Goal: Transaction & Acquisition: Purchase product/service

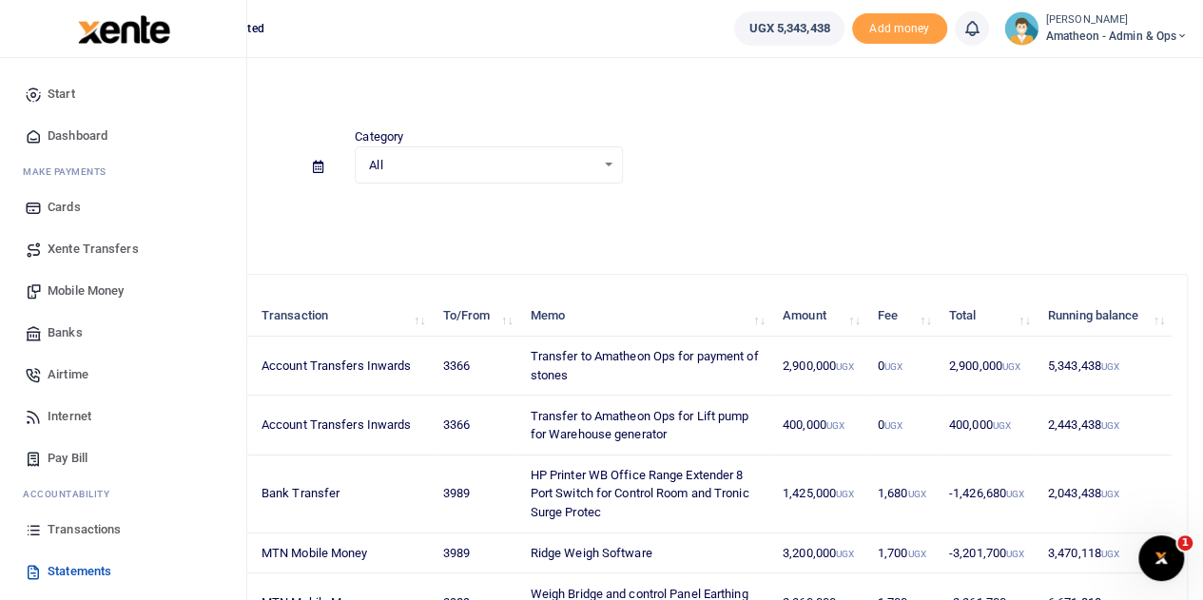
click at [74, 291] on span "Mobile Money" at bounding box center [86, 291] width 76 height 19
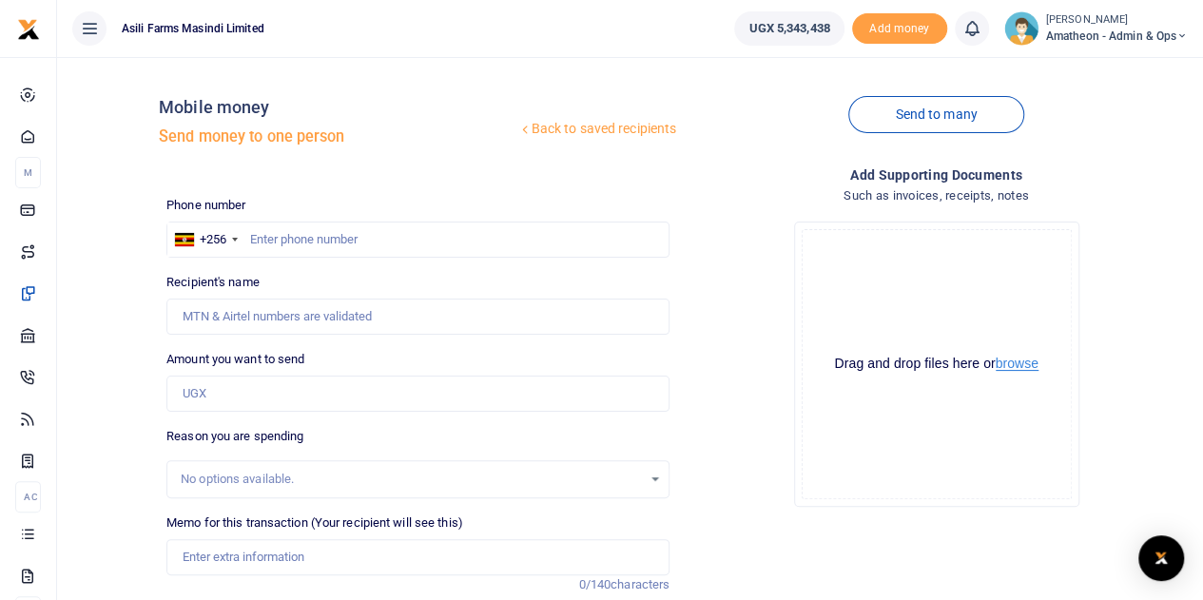
click at [1018, 365] on button "browse" at bounding box center [1017, 364] width 43 height 14
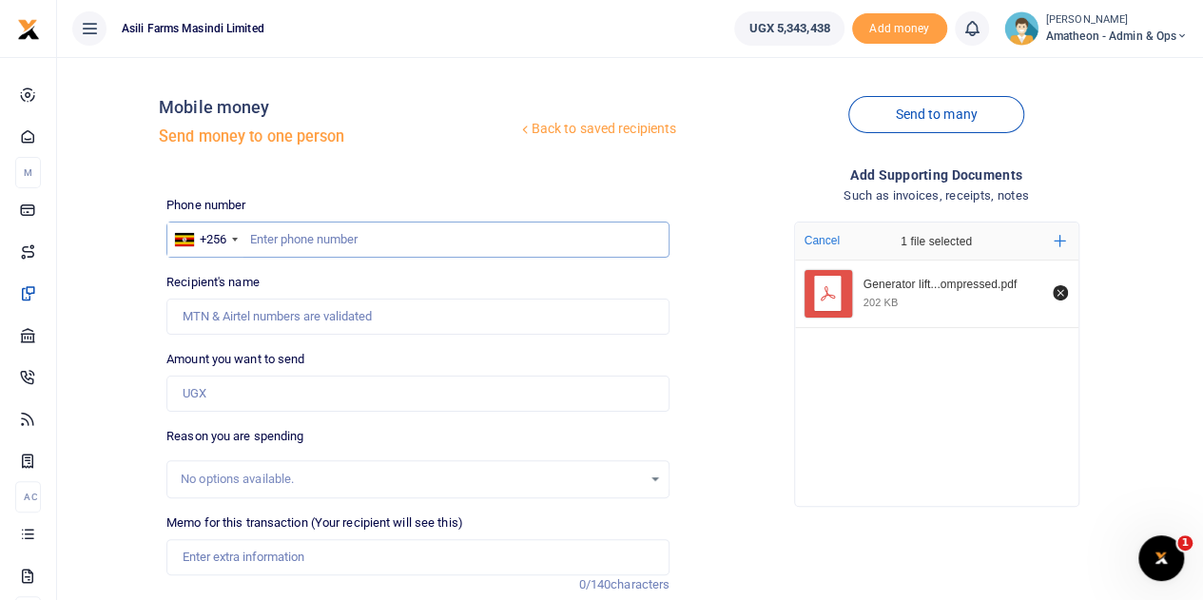
click at [341, 243] on input "text" at bounding box center [417, 240] width 503 height 36
paste input "788346582"
type input "788346582"
type input "Joseph Sekanwagi"
type input "788346582"
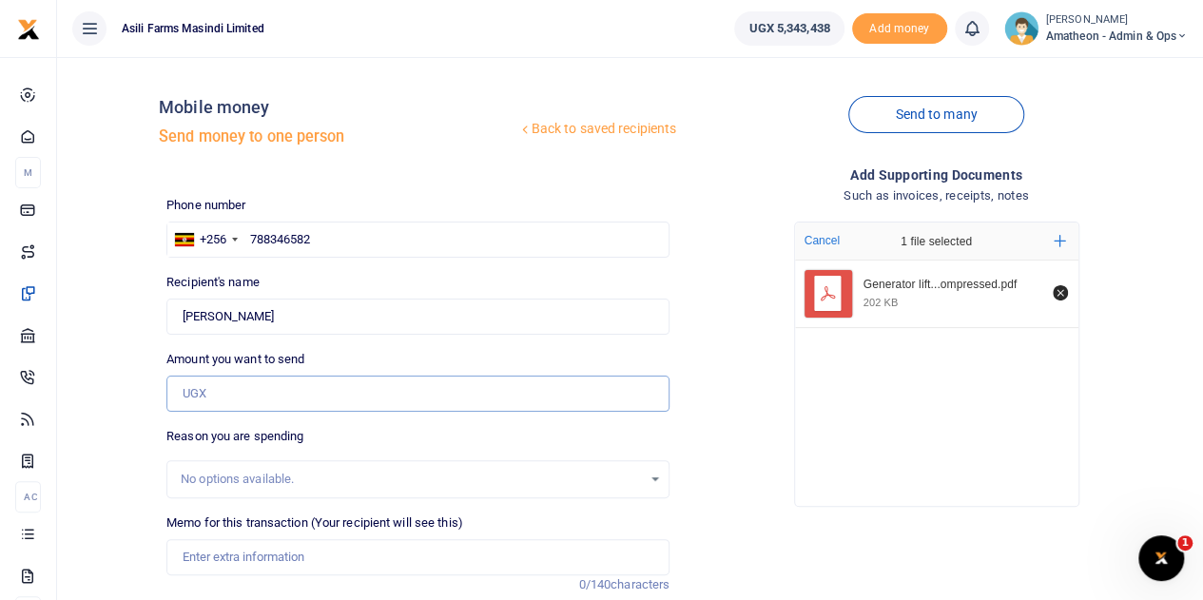
click at [288, 397] on input "Amount you want to send" at bounding box center [417, 394] width 503 height 36
type input "400,000"
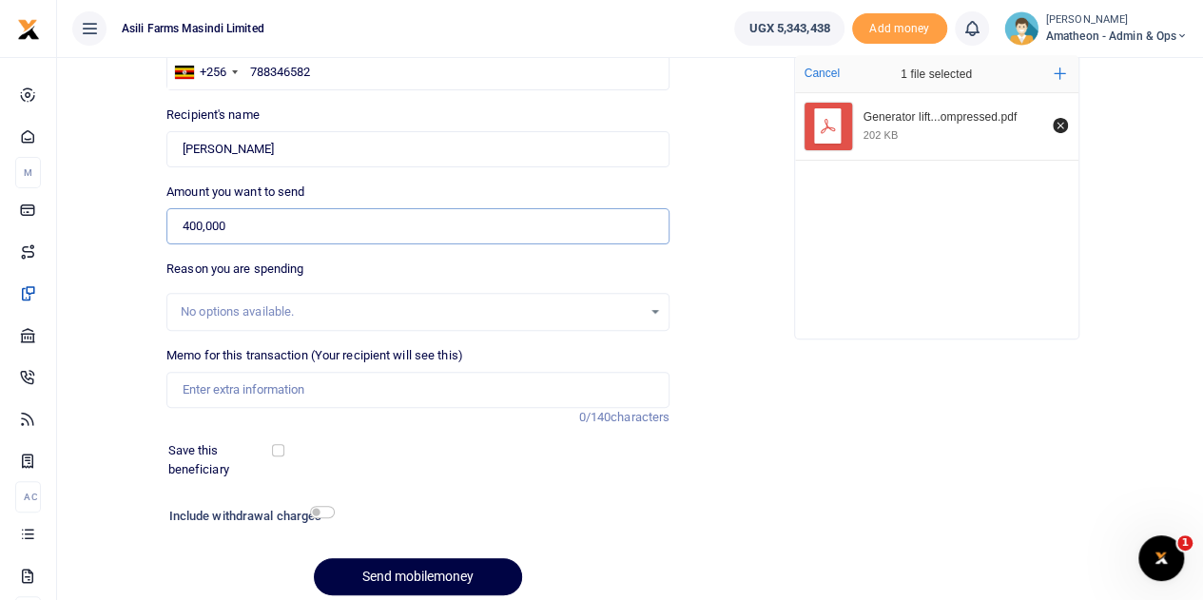
scroll to position [190, 0]
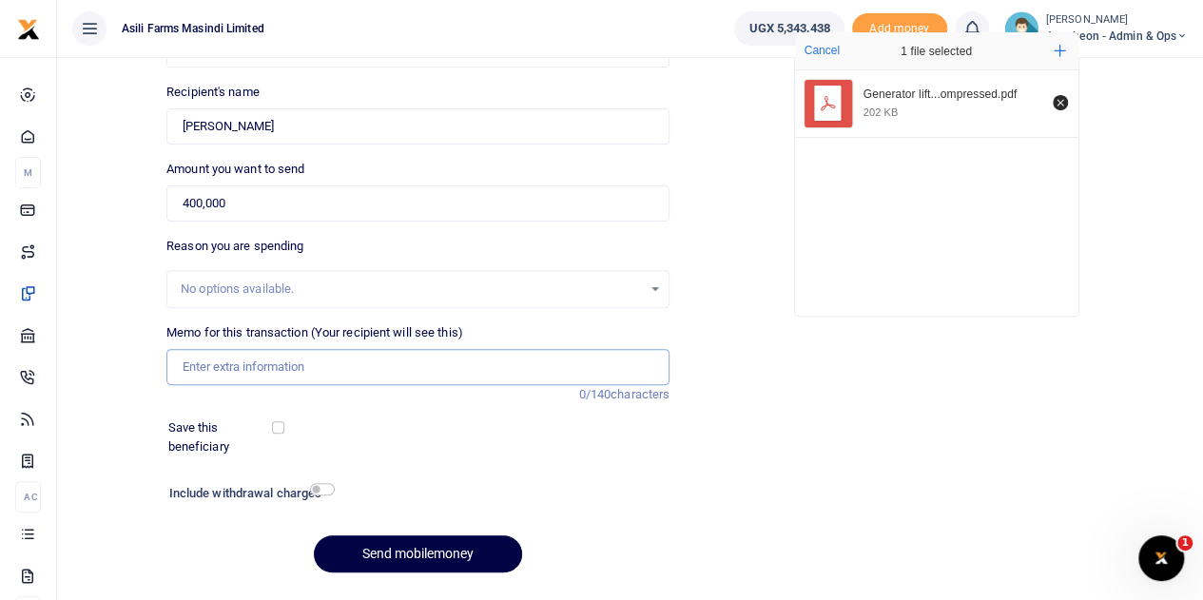
click at [234, 368] on input "Memo for this transaction (Your recipient will see this)" at bounding box center [417, 367] width 503 height 36
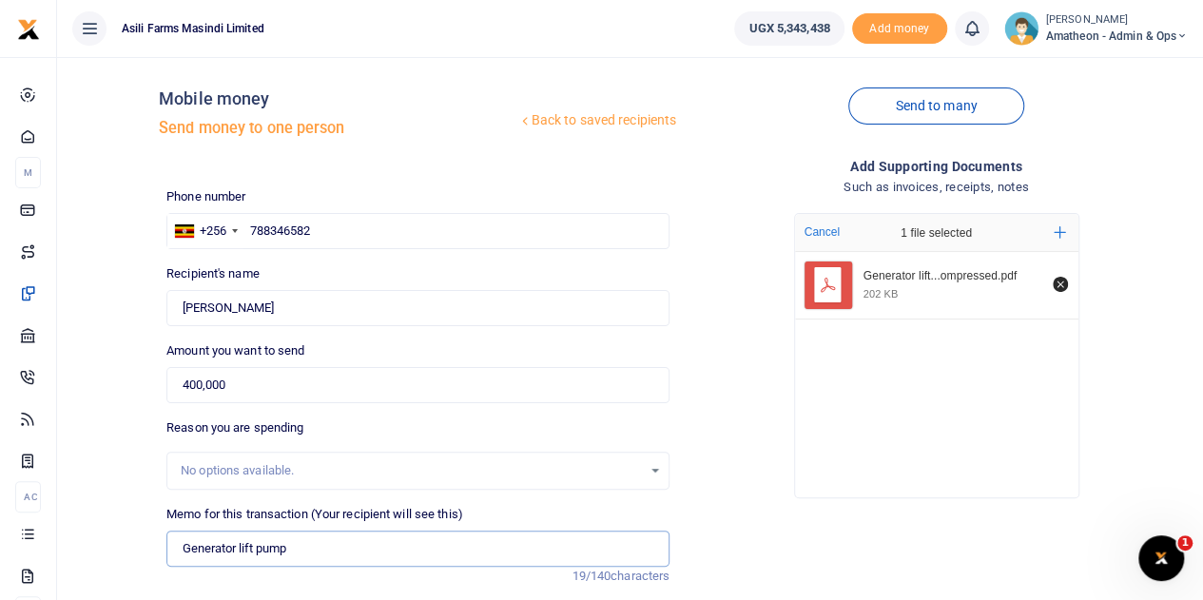
scroll to position [0, 0]
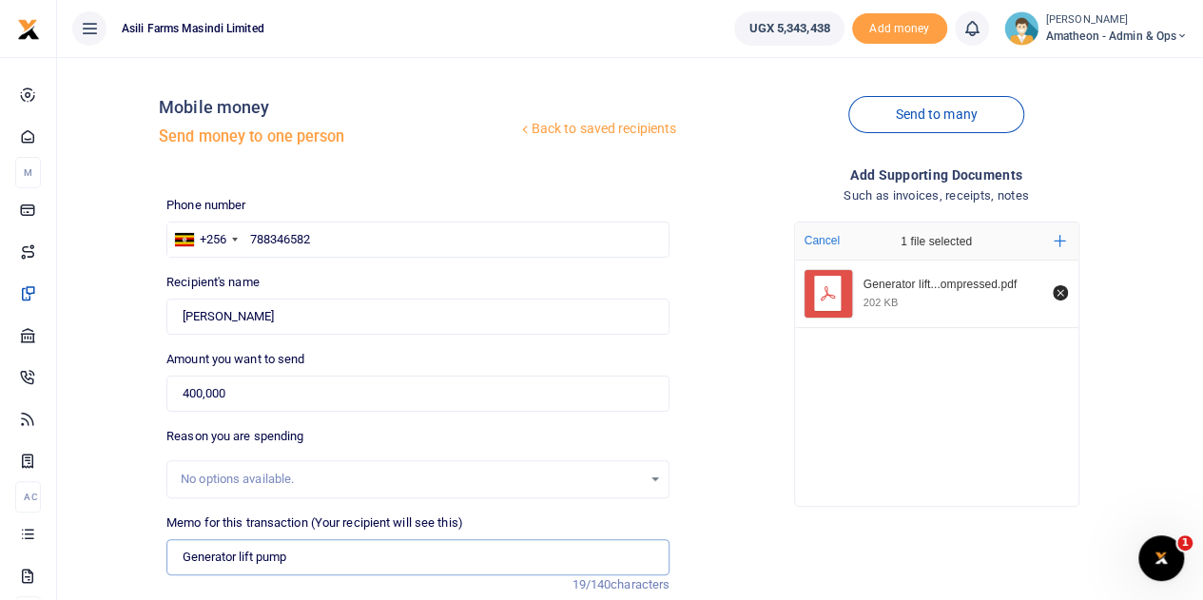
type input "Generator lift pump"
drag, startPoint x: 319, startPoint y: 235, endPoint x: 253, endPoint y: 232, distance: 65.7
click at [253, 232] on input "788346582" at bounding box center [417, 240] width 503 height 36
click at [349, 315] on input "Found" at bounding box center [417, 317] width 503 height 36
click at [375, 373] on div "Amount you want to send 400,000 Amount is required." at bounding box center [417, 381] width 503 height 62
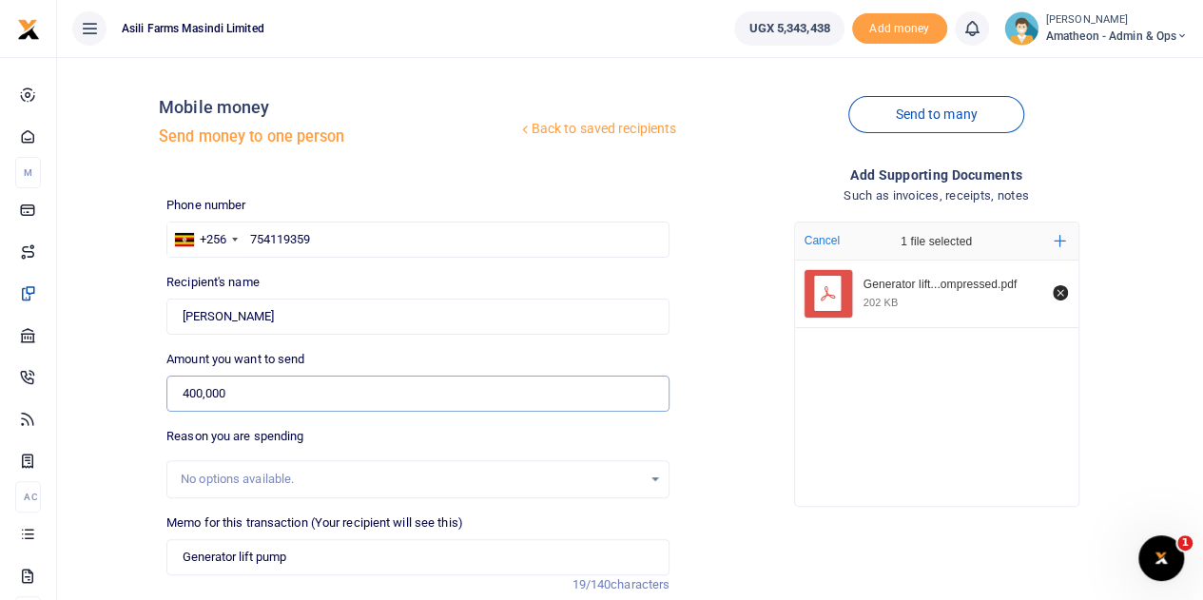
click at [382, 387] on input "400,000" at bounding box center [417, 394] width 503 height 36
click at [327, 241] on input "754119359" at bounding box center [417, 240] width 503 height 36
type input "754119351"
click at [363, 355] on div "Amount you want to send 400,000 Amount is required." at bounding box center [417, 381] width 503 height 62
type input "Alex Tumusiime"
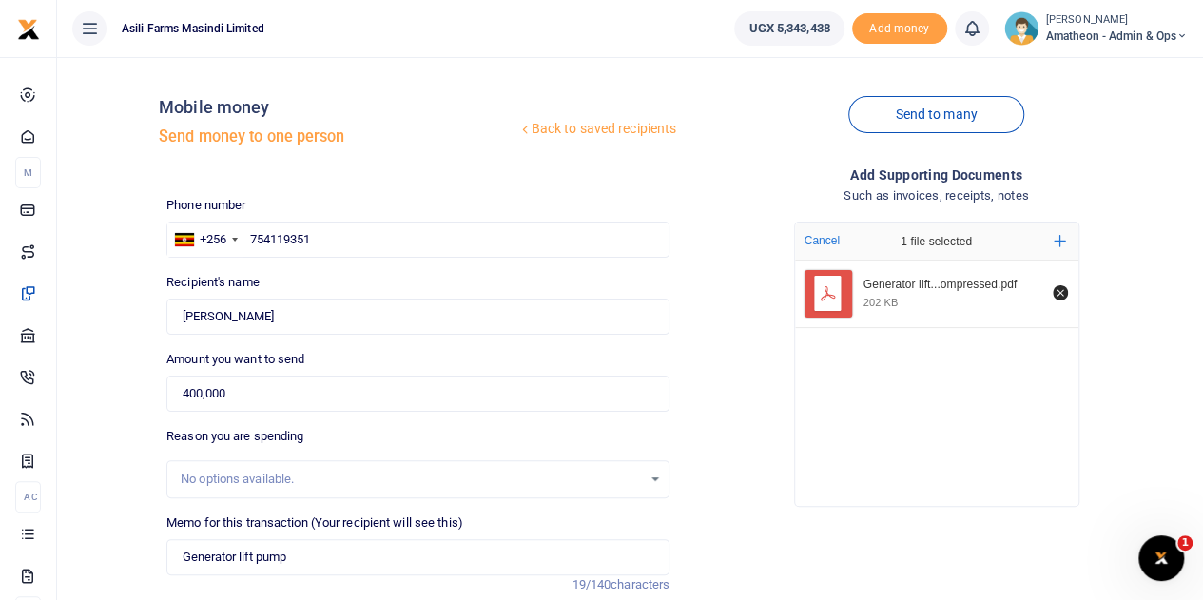
click at [325, 360] on div "Amount you want to send 400,000 Amount is required." at bounding box center [417, 381] width 503 height 62
click at [327, 240] on input "754119351" at bounding box center [417, 240] width 503 height 36
type input "754119359"
type input "[PERSON_NAME]"
type input "754119359"
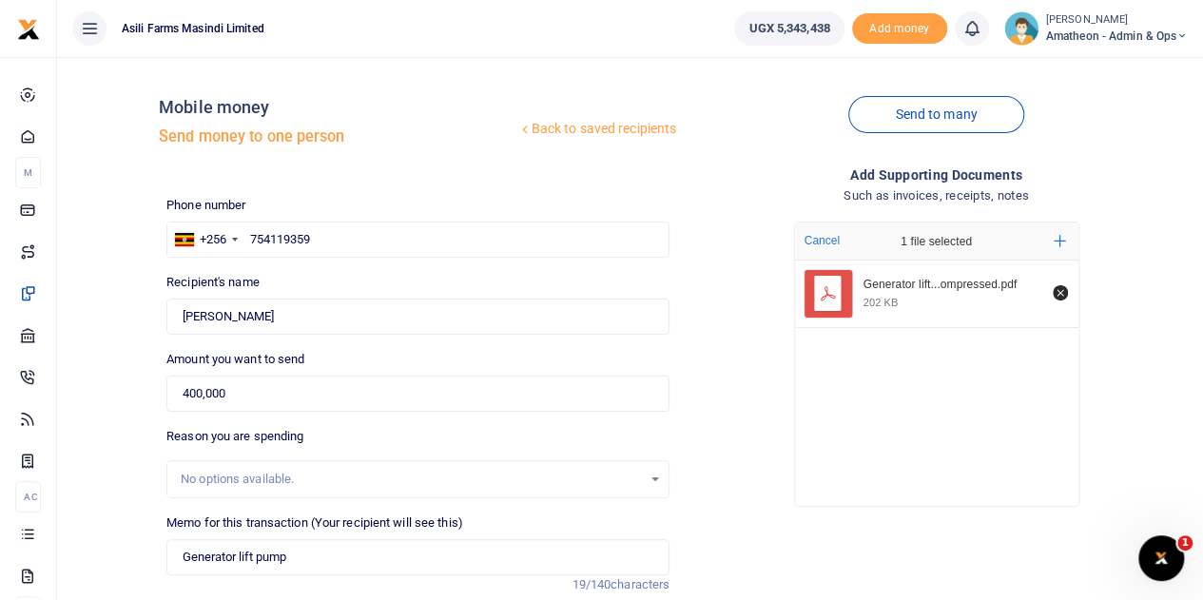
click at [428, 447] on div "Reason you are spending No options available." at bounding box center [417, 462] width 503 height 71
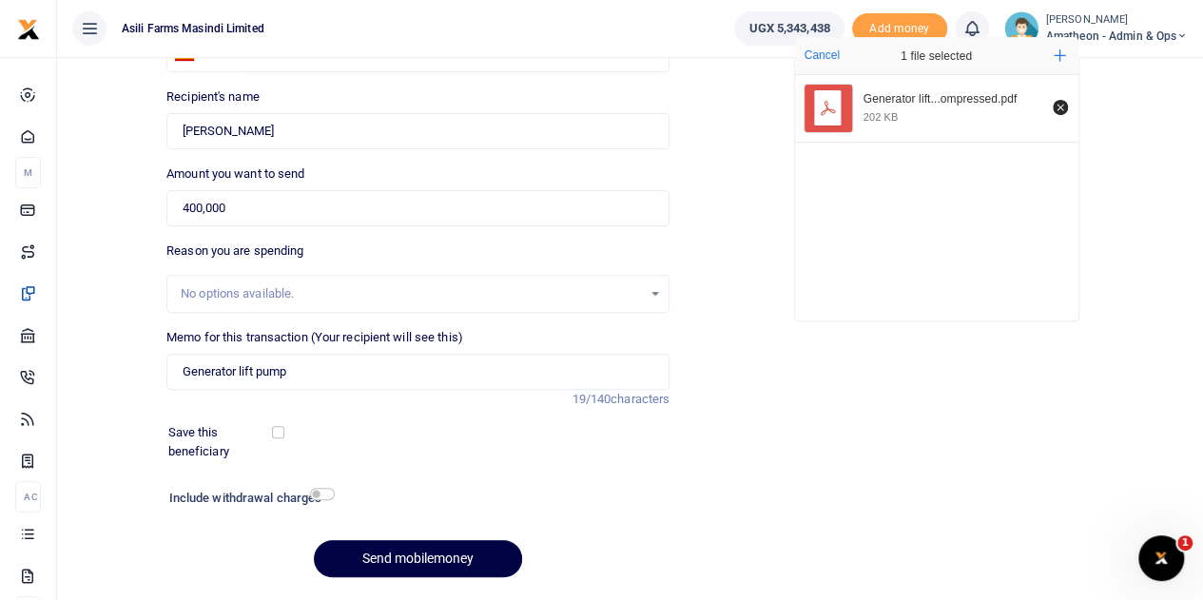
scroll to position [190, 0]
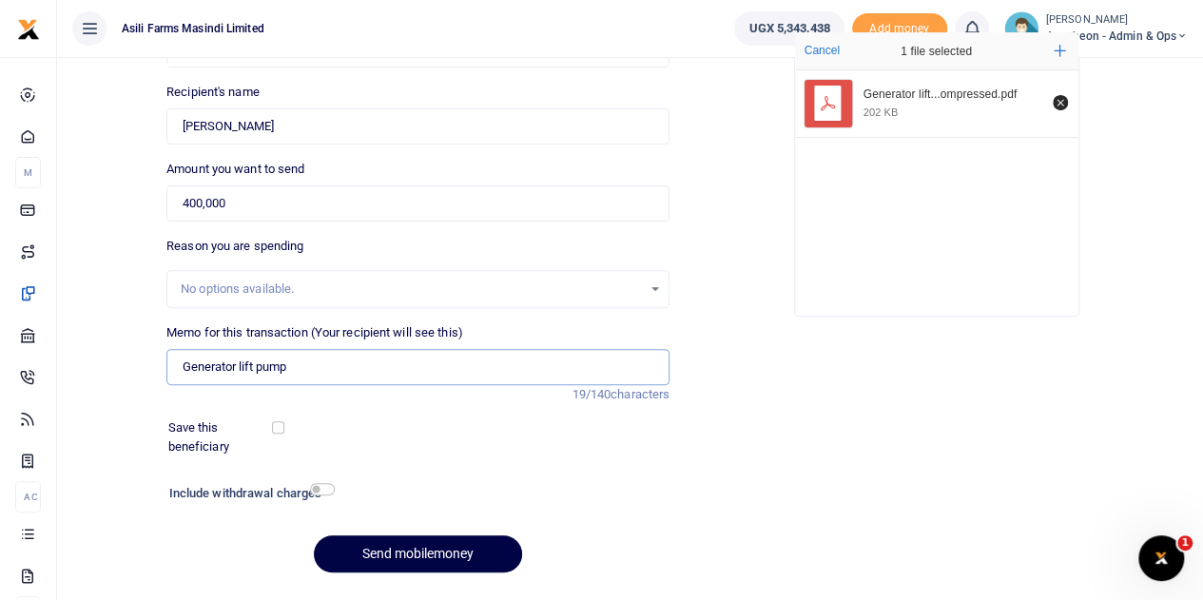
click at [333, 361] on input "Generator lift pump" at bounding box center [417, 367] width 503 height 36
type input "Generator lift pump for Amatheon"
click at [430, 546] on button "Send mobilemoney" at bounding box center [418, 554] width 208 height 37
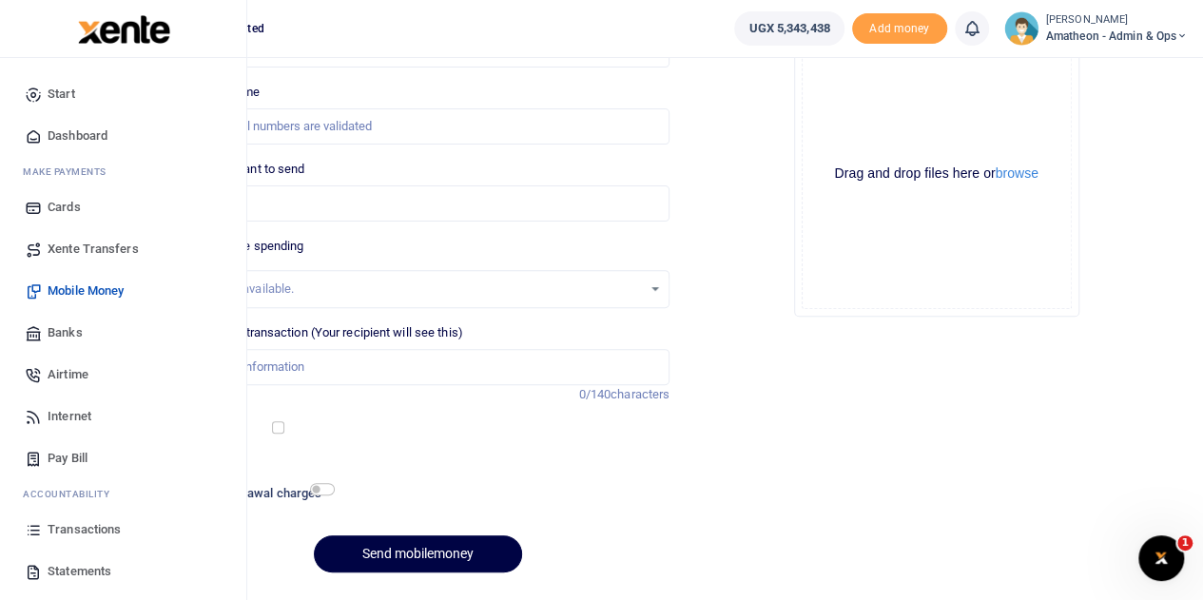
click at [36, 528] on icon at bounding box center [33, 529] width 17 height 17
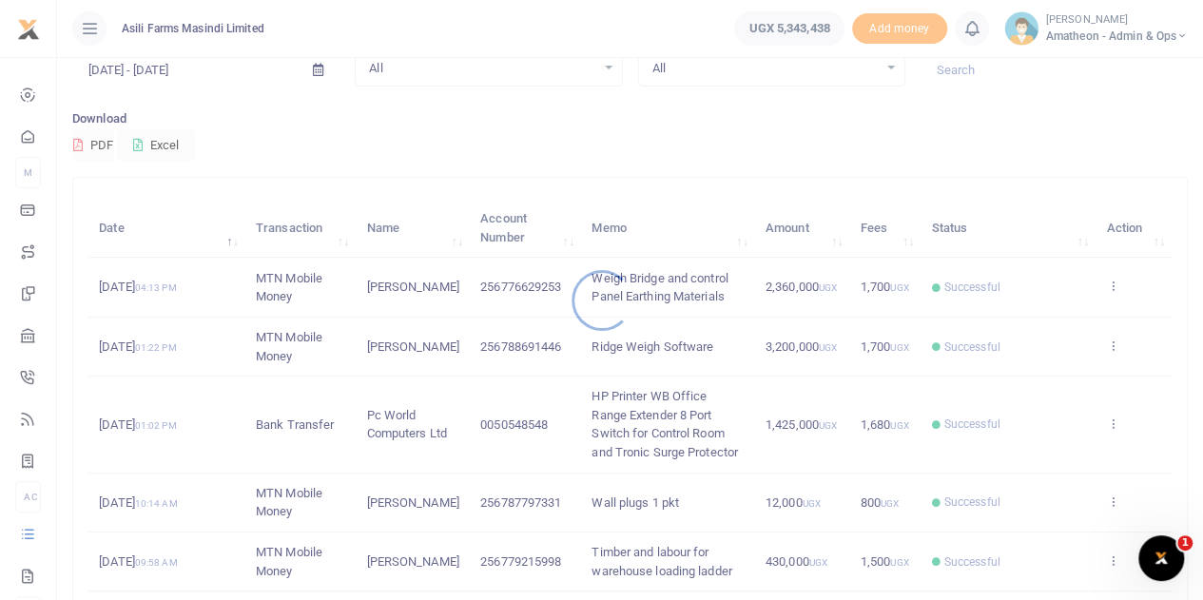
scroll to position [190, 0]
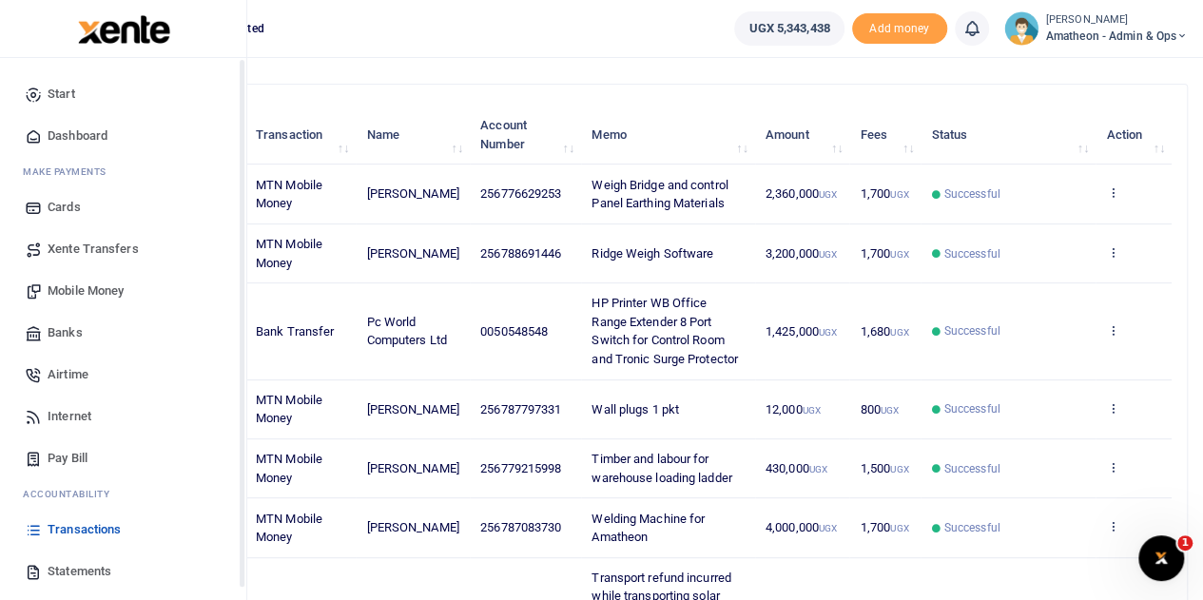
click at [32, 572] on icon at bounding box center [33, 571] width 17 height 17
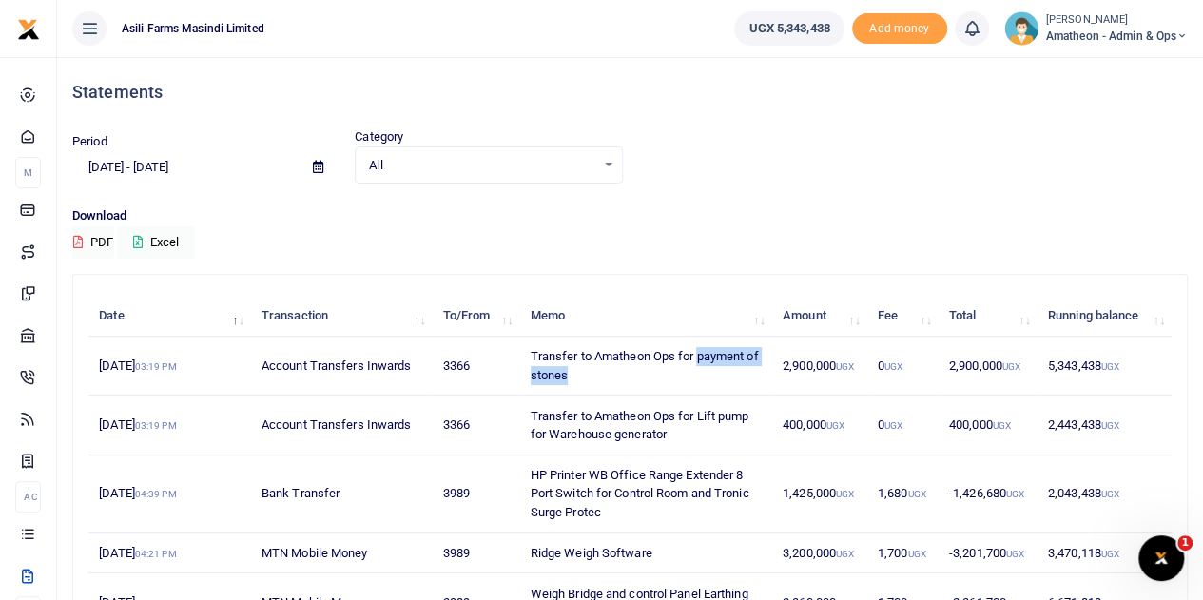
drag, startPoint x: 698, startPoint y: 357, endPoint x: 715, endPoint y: 366, distance: 19.6
click at [715, 366] on td "Transfer to Amatheon Ops for payment of stones" at bounding box center [645, 366] width 252 height 59
copy td "payment of stones"
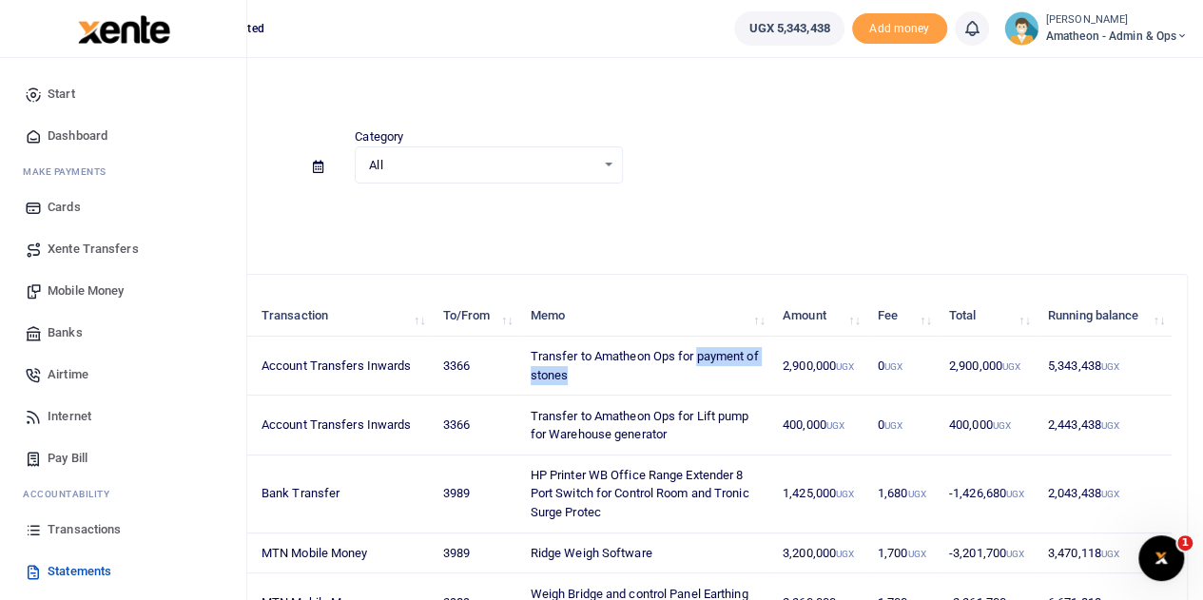
click at [65, 287] on span "Mobile Money" at bounding box center [86, 291] width 76 height 19
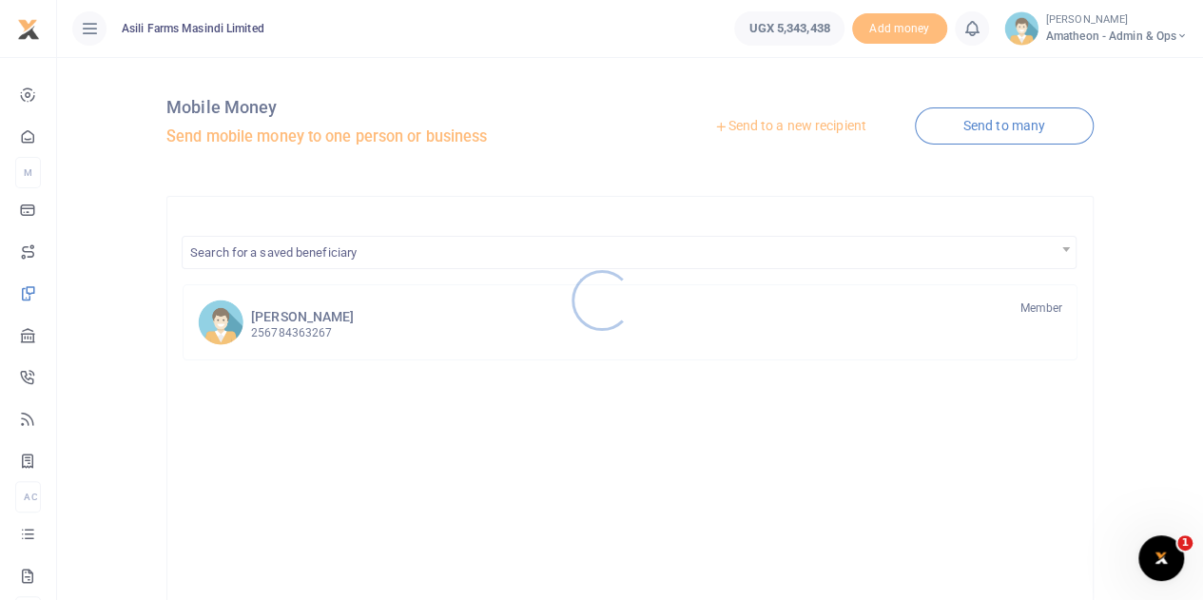
click at [784, 130] on div at bounding box center [601, 300] width 1203 height 600
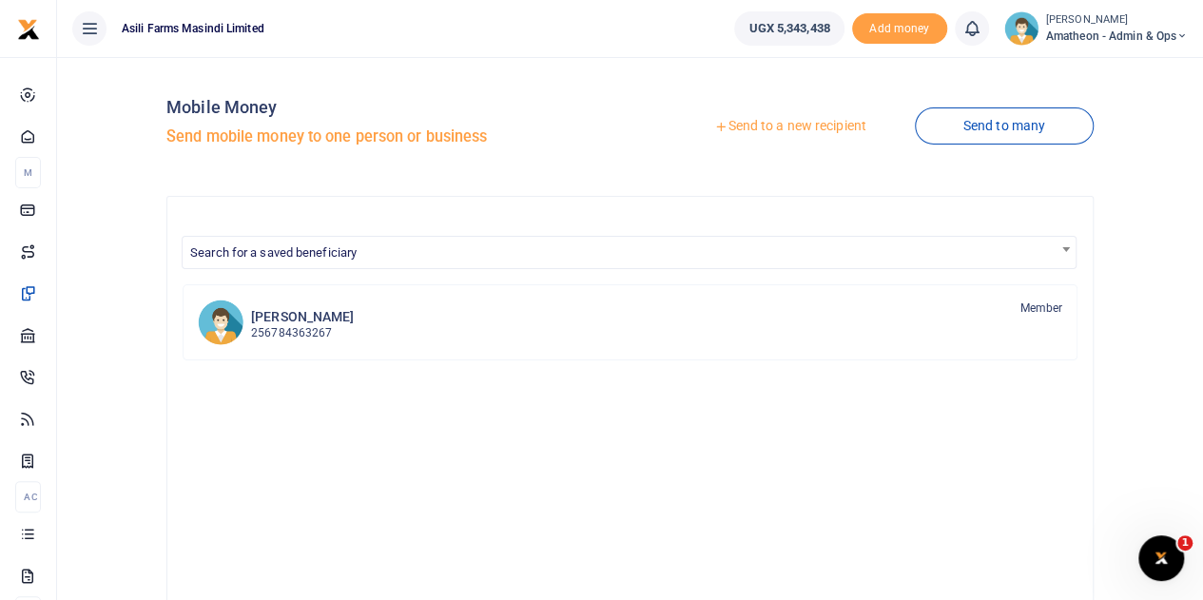
click at [780, 127] on link "Send to a new recipient" at bounding box center [790, 126] width 248 height 34
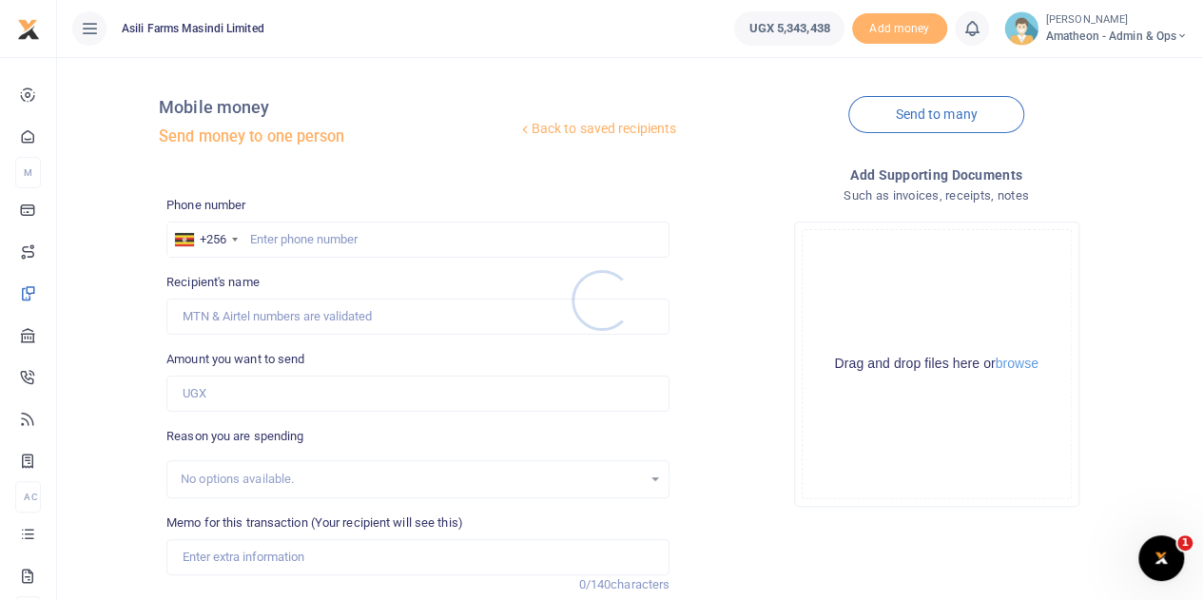
click at [1022, 363] on div at bounding box center [601, 300] width 1203 height 600
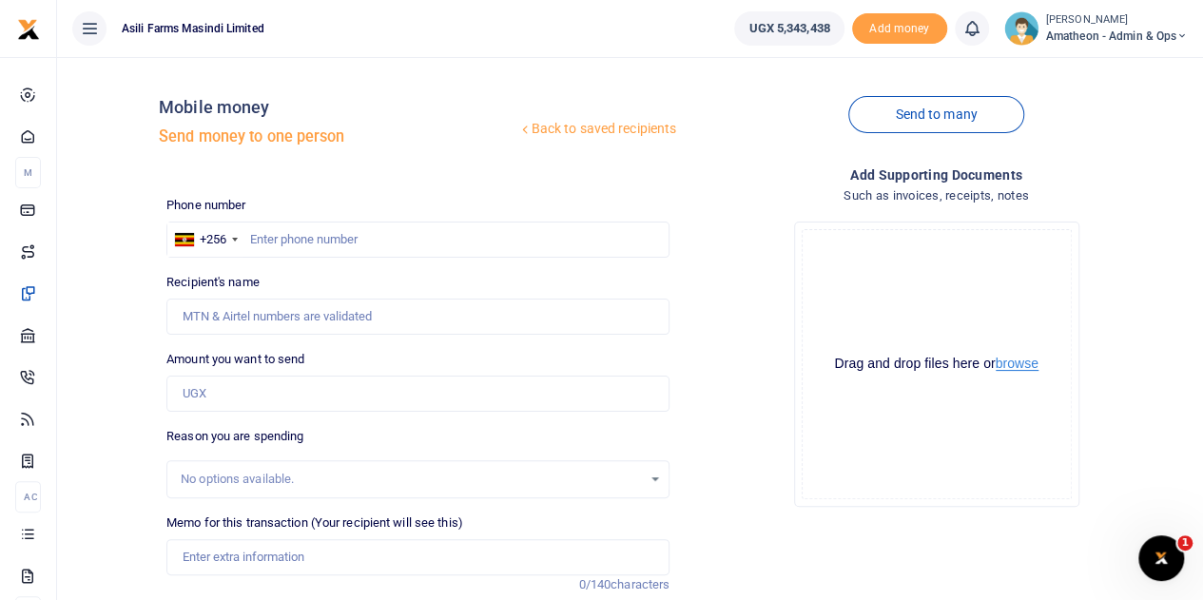
click at [1012, 365] on button "browse" at bounding box center [1017, 364] width 43 height 14
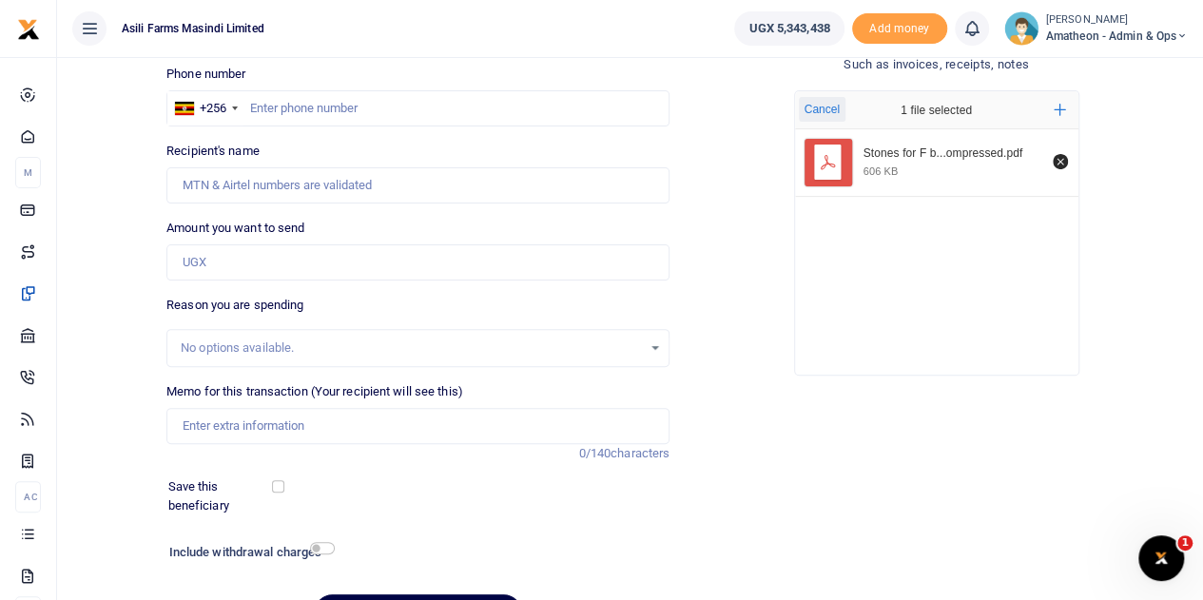
scroll to position [240, 0]
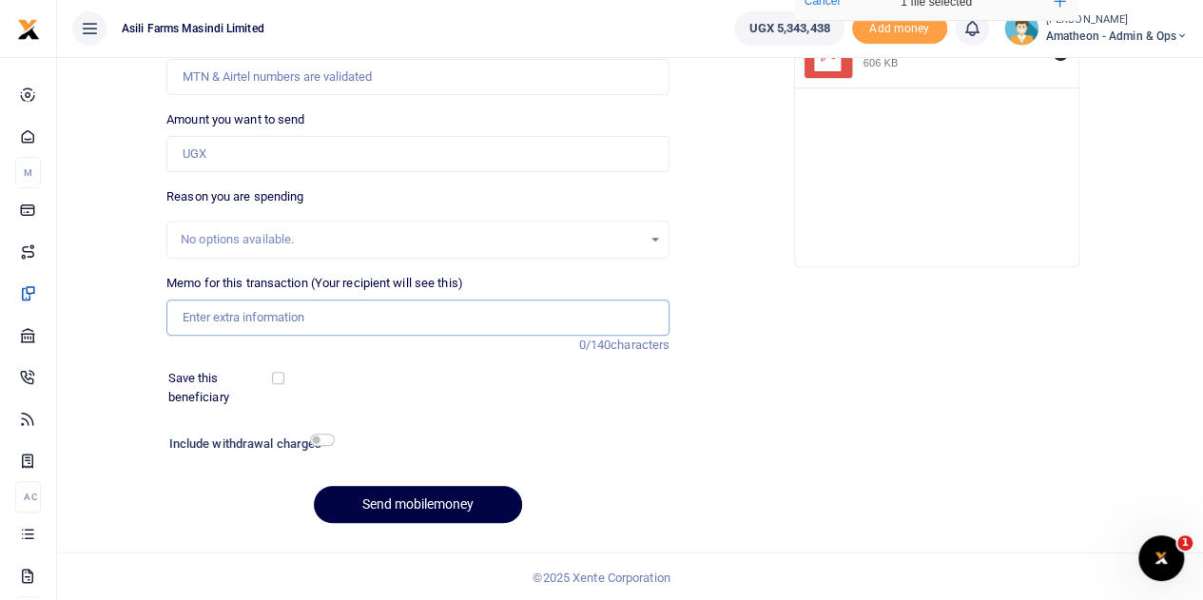
click at [268, 316] on input "Memo for this transaction (Your recipient will see this)" at bounding box center [417, 318] width 503 height 36
paste input "payment of stones"
click at [310, 319] on input "payment of stones" at bounding box center [417, 318] width 503 height 36
click at [189, 313] on input "payment of stones" at bounding box center [417, 318] width 503 height 36
click at [299, 324] on input "Payment of stones" at bounding box center [417, 318] width 503 height 36
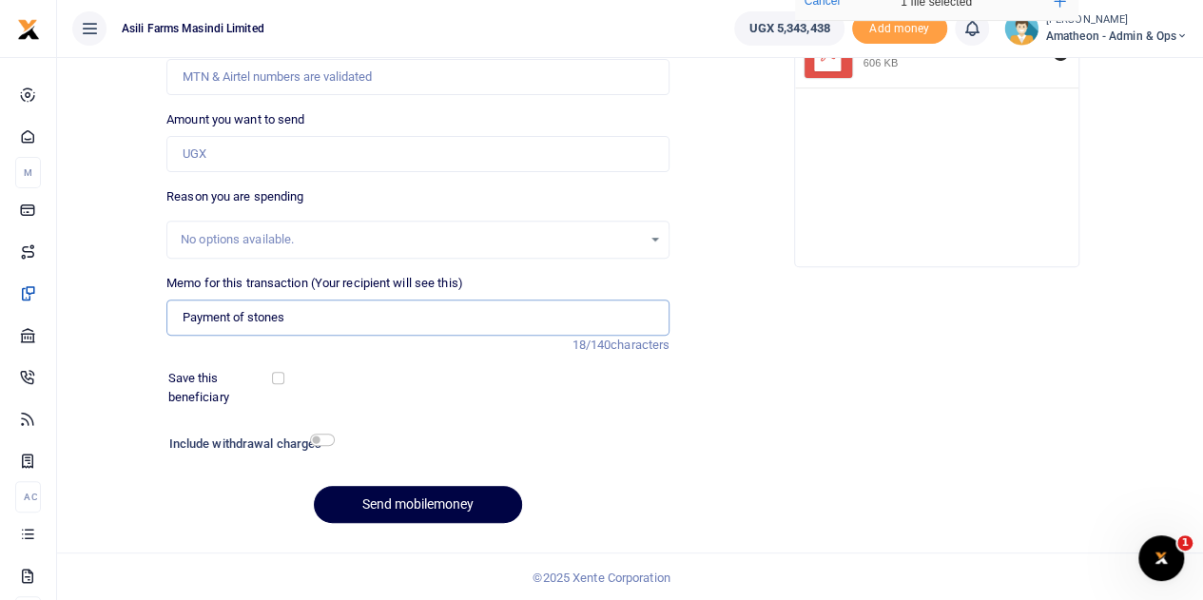
click at [240, 312] on input "Payment of stones" at bounding box center [417, 318] width 503 height 36
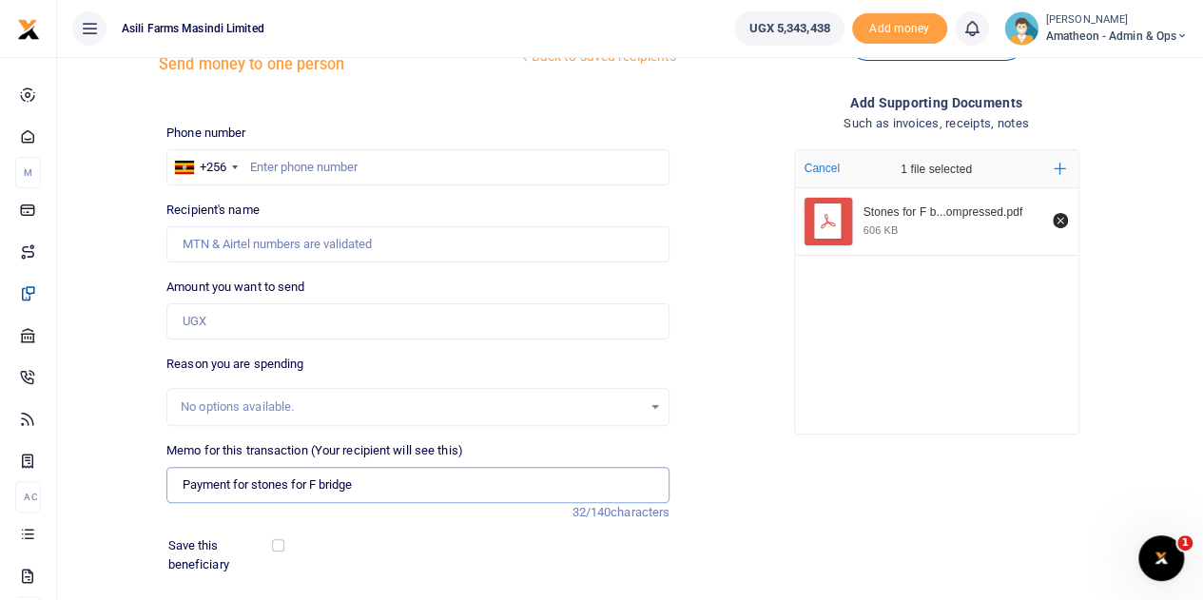
scroll to position [49, 0]
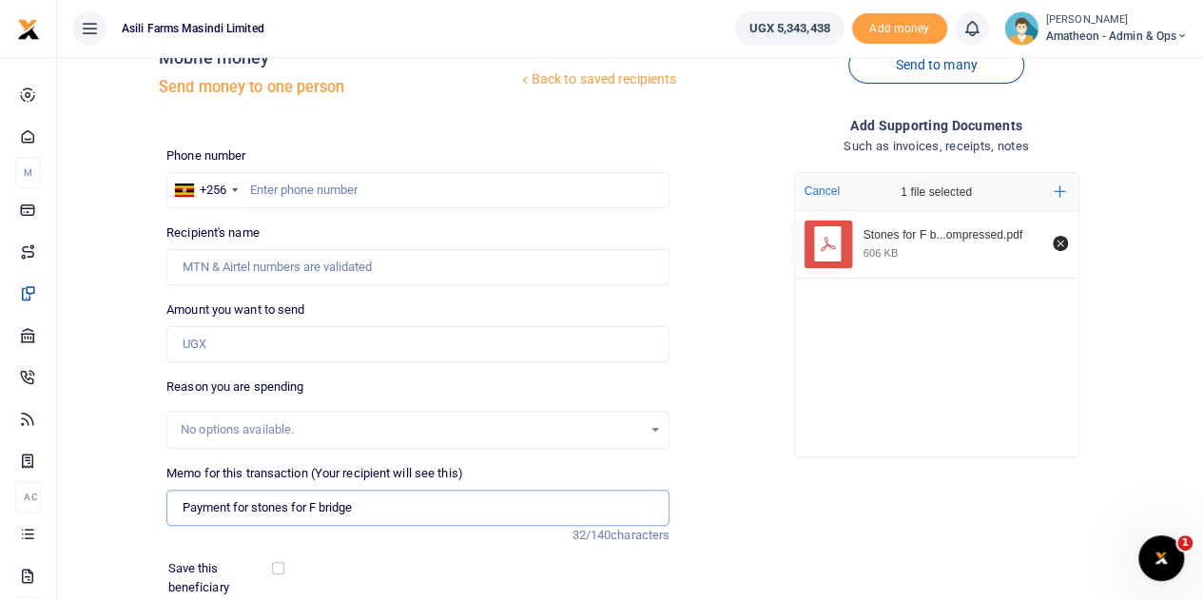
type input "Payment for stones for F bridge"
click at [248, 345] on input "Amount you want to send" at bounding box center [417, 344] width 503 height 36
type input "2,900,000"
click at [361, 193] on input "text" at bounding box center [417, 190] width 503 height 36
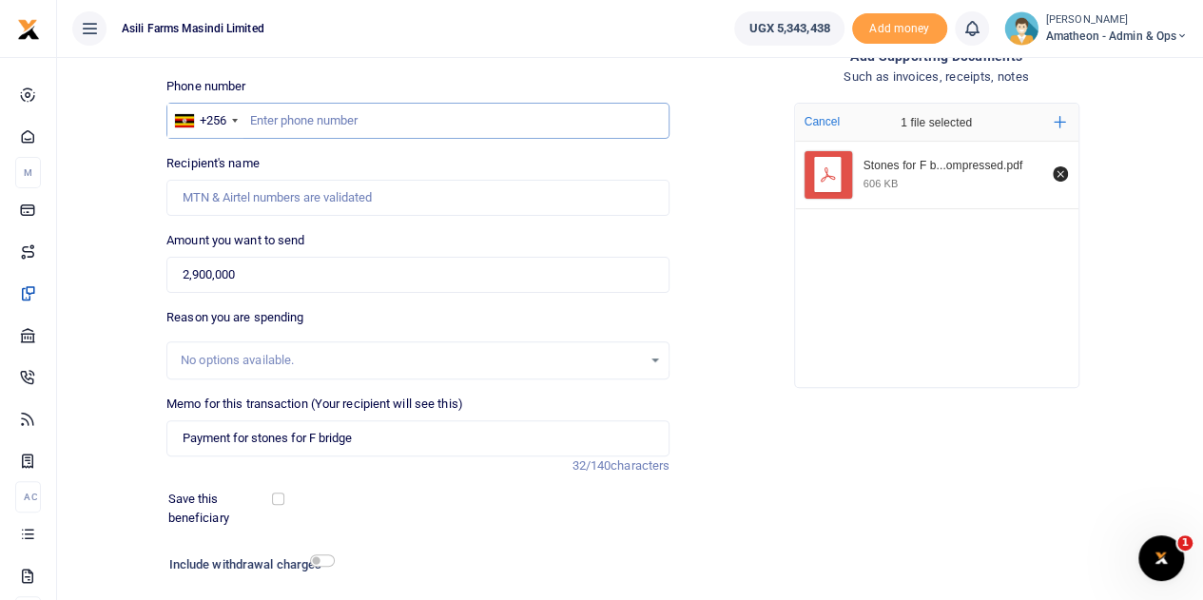
scroll to position [240, 0]
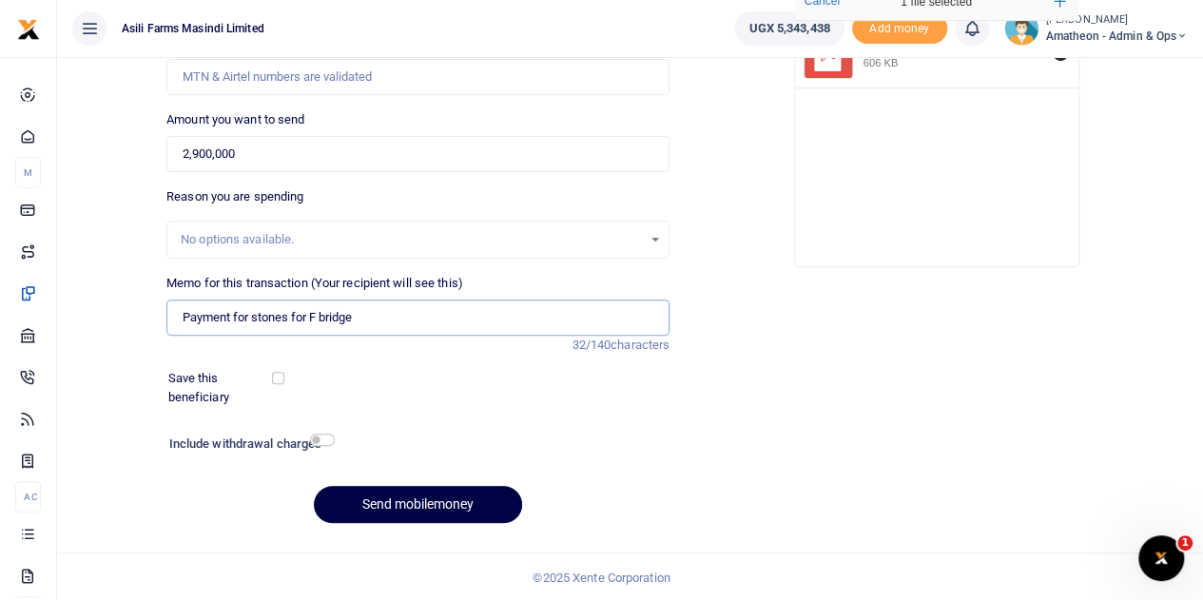
click at [370, 311] on input "Payment for stones for F bridge" at bounding box center [417, 318] width 503 height 36
type input "Payment for stones for F bridge plus transport"
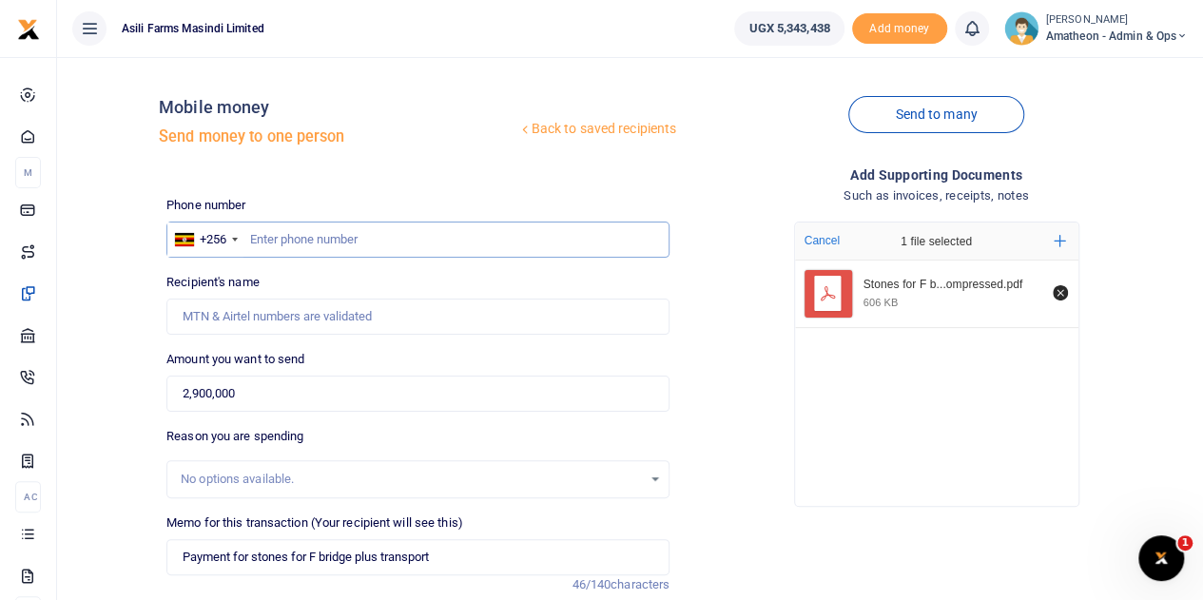
click at [325, 237] on input "text" at bounding box center [417, 240] width 503 height 36
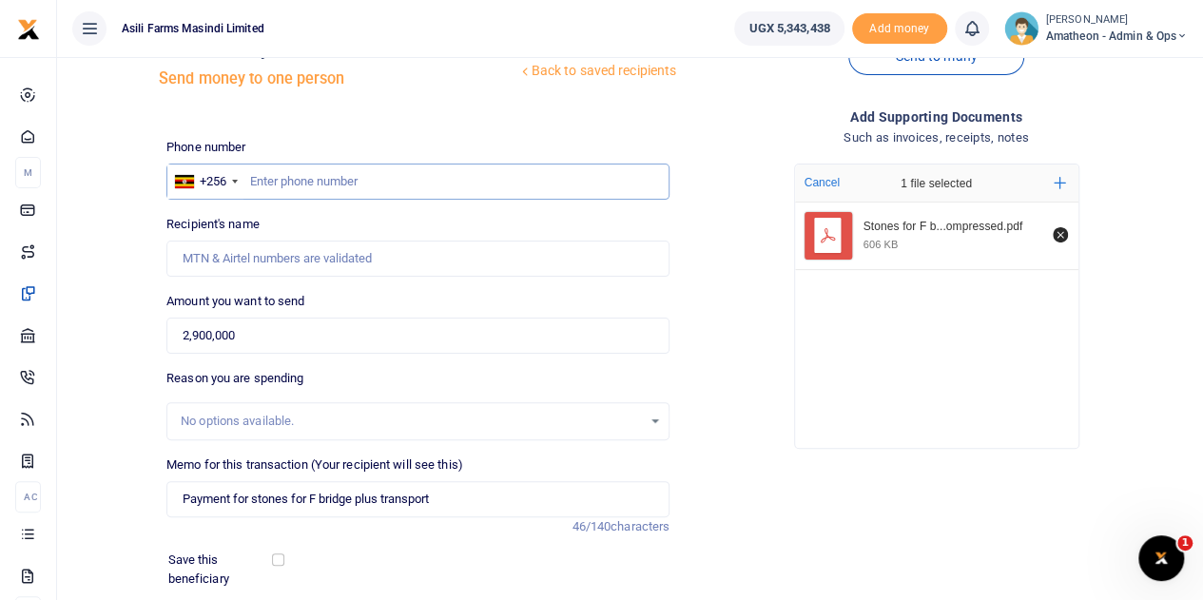
scroll to position [95, 0]
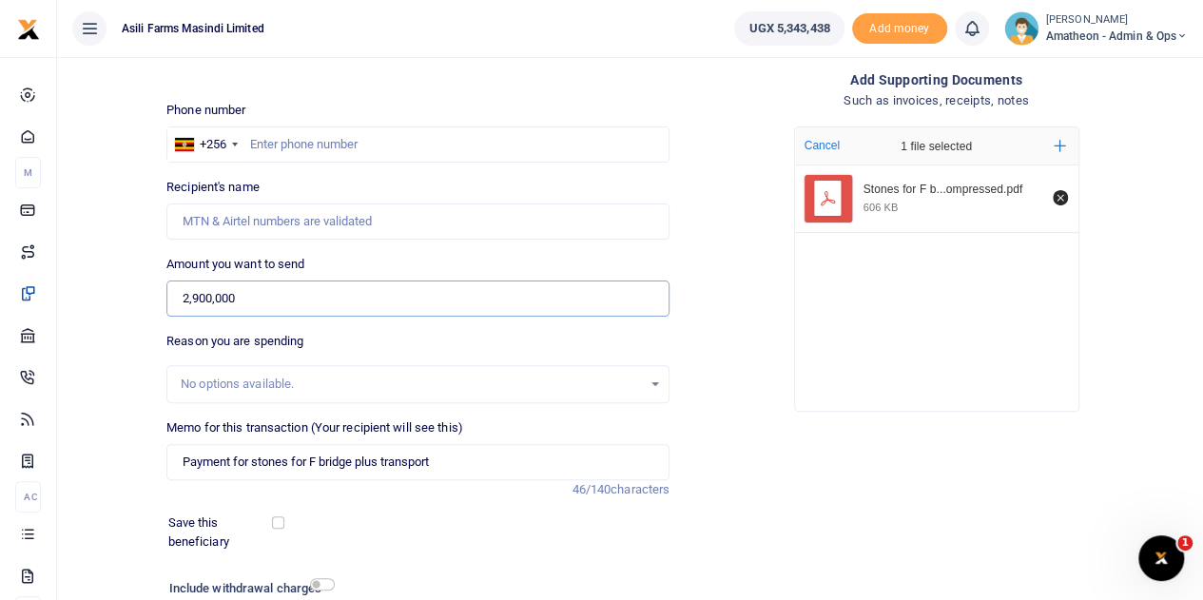
drag, startPoint x: 240, startPoint y: 302, endPoint x: 179, endPoint y: 302, distance: 60.9
click at [179, 302] on input "2,900,000" at bounding box center [417, 299] width 503 height 36
click at [304, 298] on input "1,450,000" at bounding box center [417, 299] width 503 height 36
type input "1,450,000"
click at [335, 147] on input "text" at bounding box center [417, 145] width 503 height 36
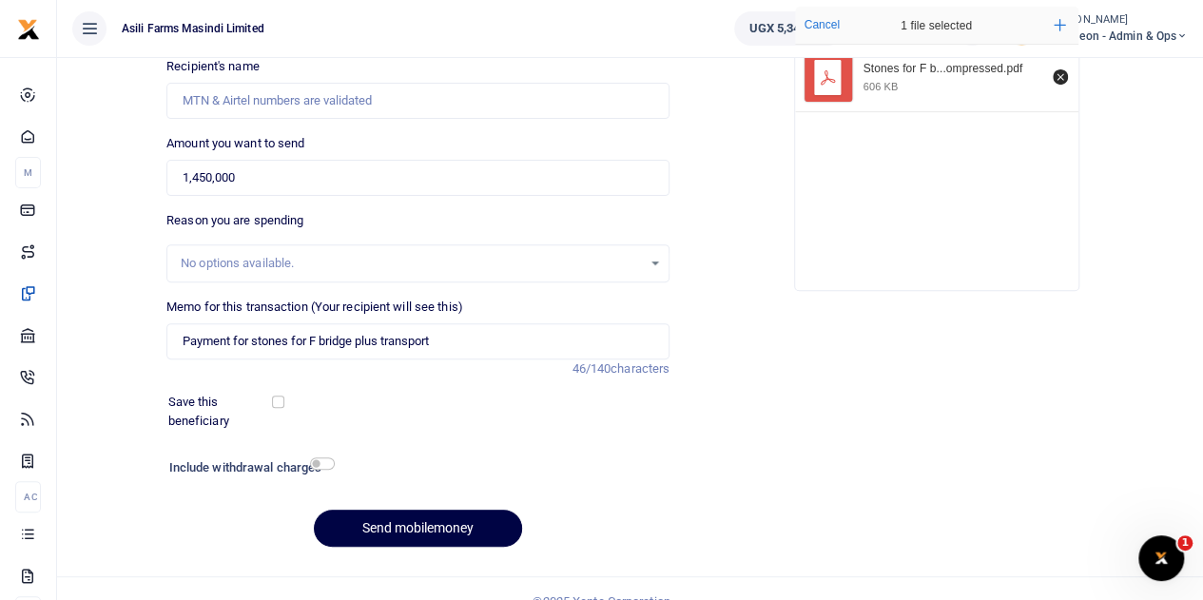
scroll to position [240, 0]
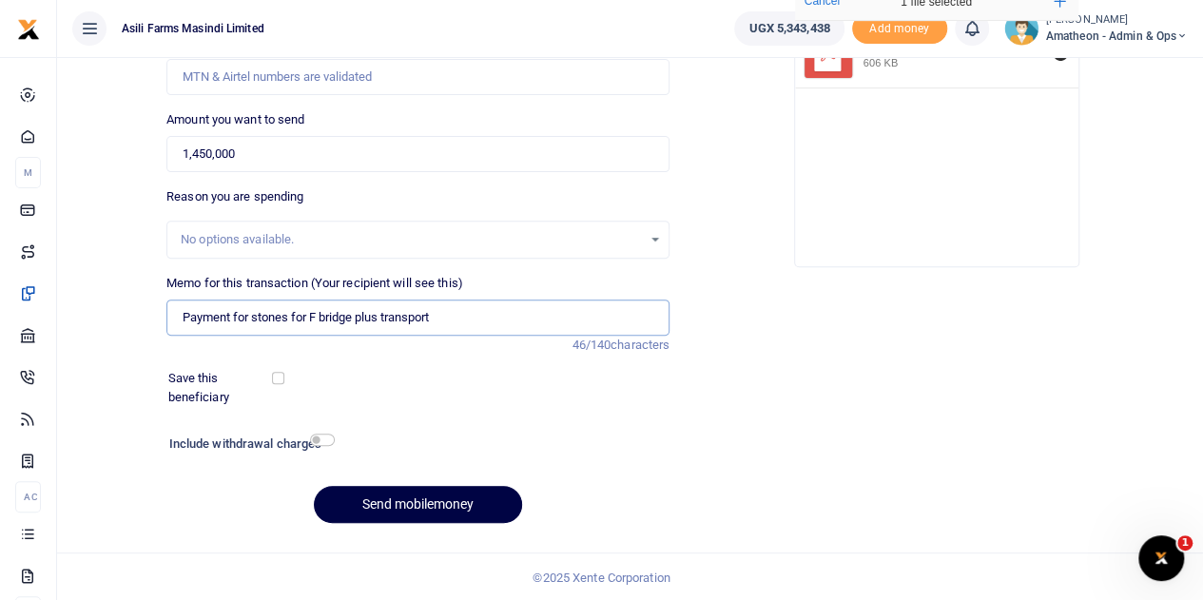
click at [449, 321] on input "Payment for stones for F bridge plus transport" at bounding box center [417, 318] width 503 height 36
click at [190, 316] on input "Payment for stones for F bridge plus transport" at bounding box center [417, 318] width 503 height 36
click at [481, 315] on input "Part payment for stones for F bridge plus transport" at bounding box center [417, 318] width 503 height 36
type input "Part payment for stones for F bridge plus transport"
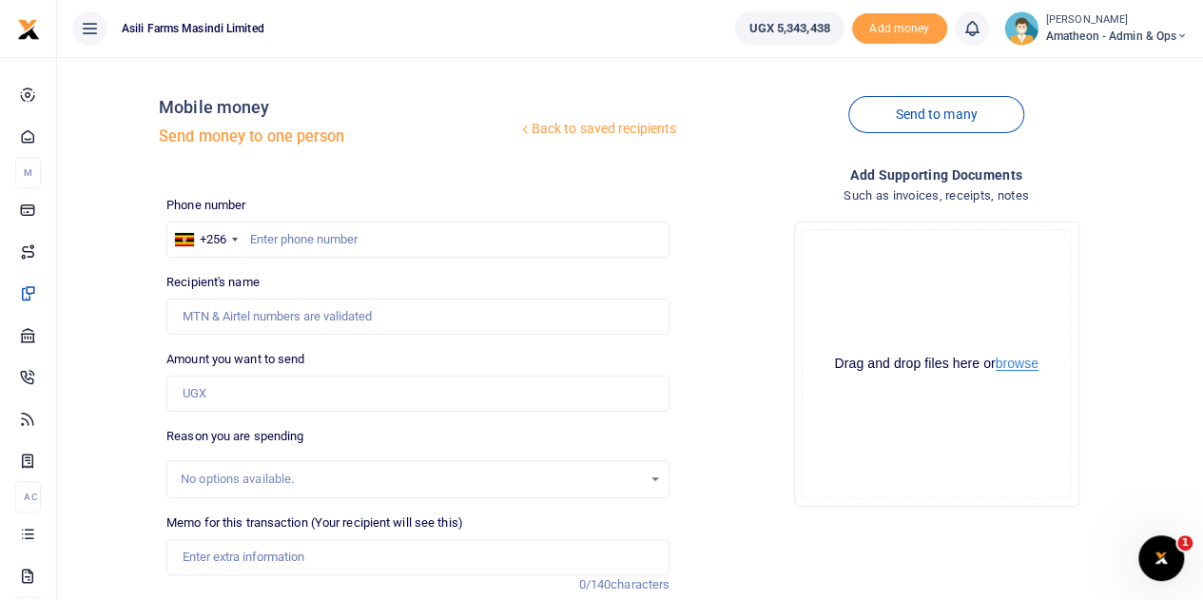
click at [1015, 368] on button "browse" at bounding box center [1017, 364] width 43 height 14
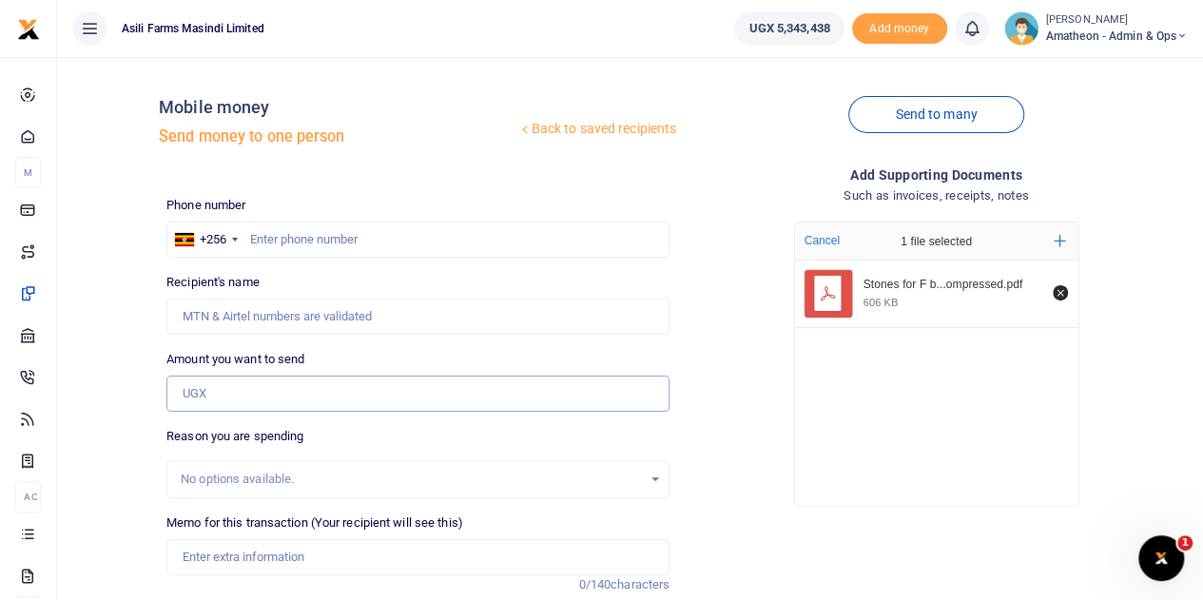
click at [253, 397] on input "Amount you want to send" at bounding box center [417, 394] width 503 height 36
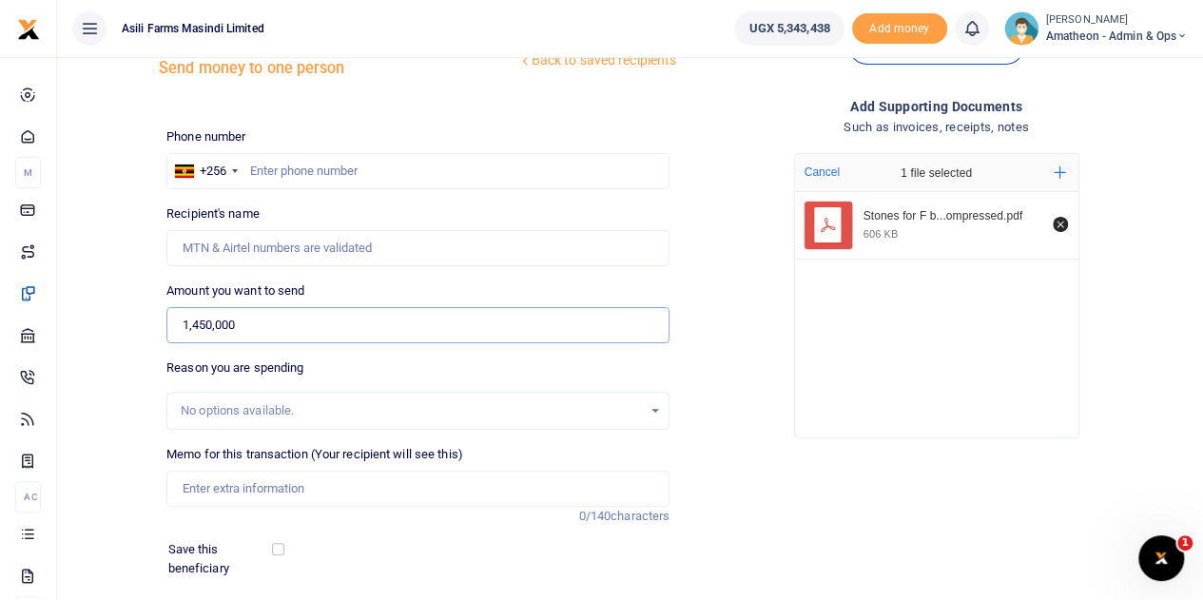
scroll to position [190, 0]
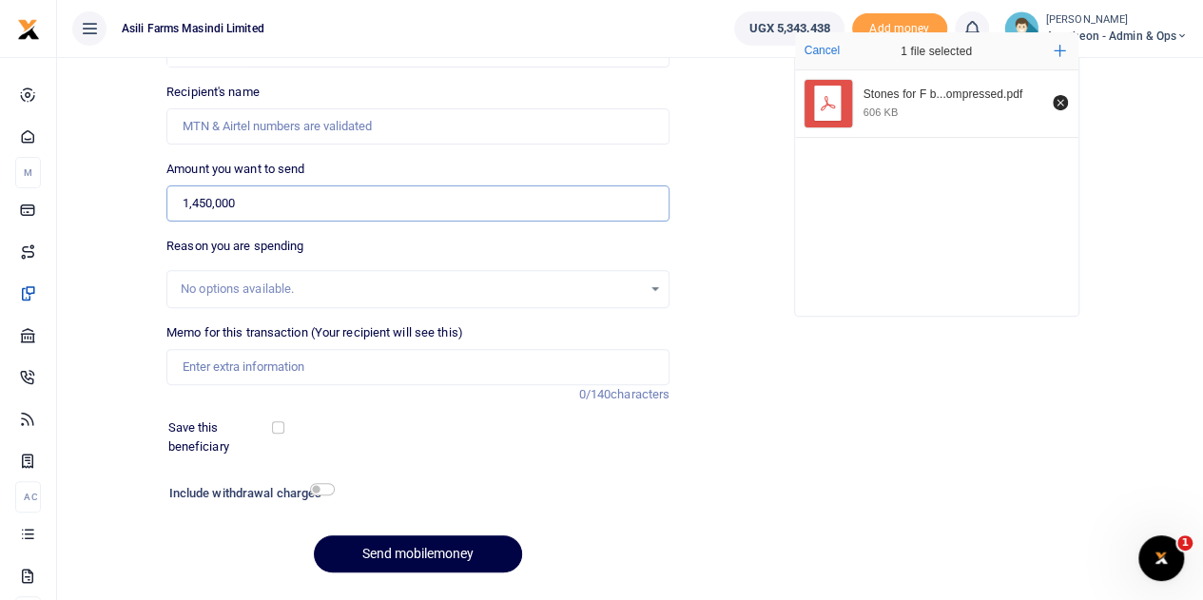
type input "1,450,000"
click at [261, 369] on input "Memo for this transaction (Your recipient will see this)" at bounding box center [417, 367] width 503 height 36
type input "Part payment for stones for F bridge plus transport"
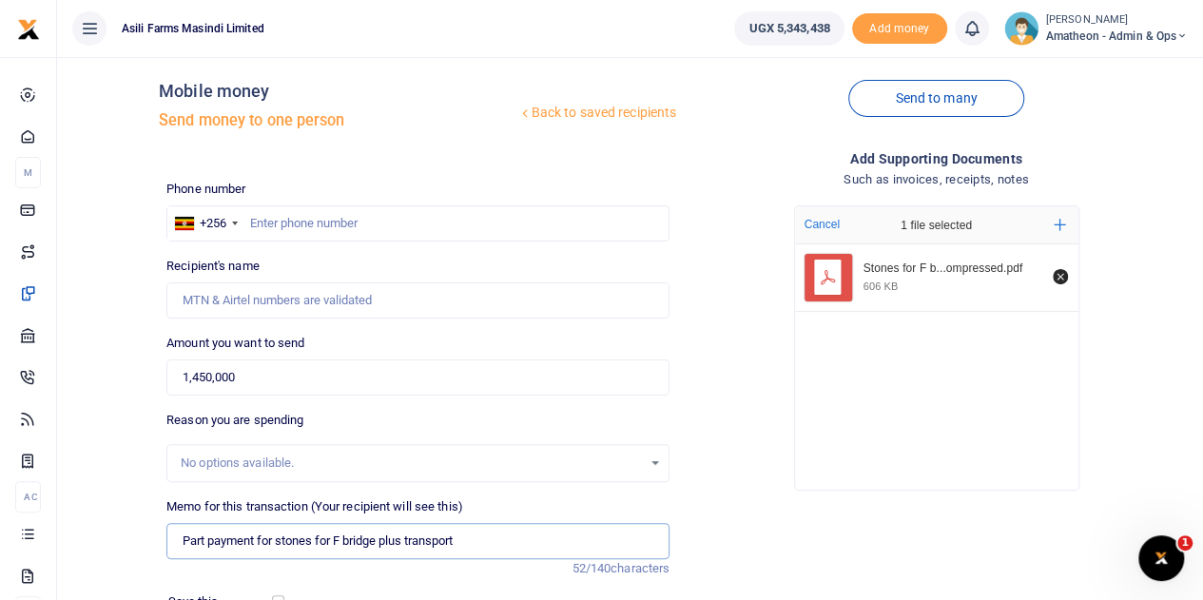
scroll to position [0, 0]
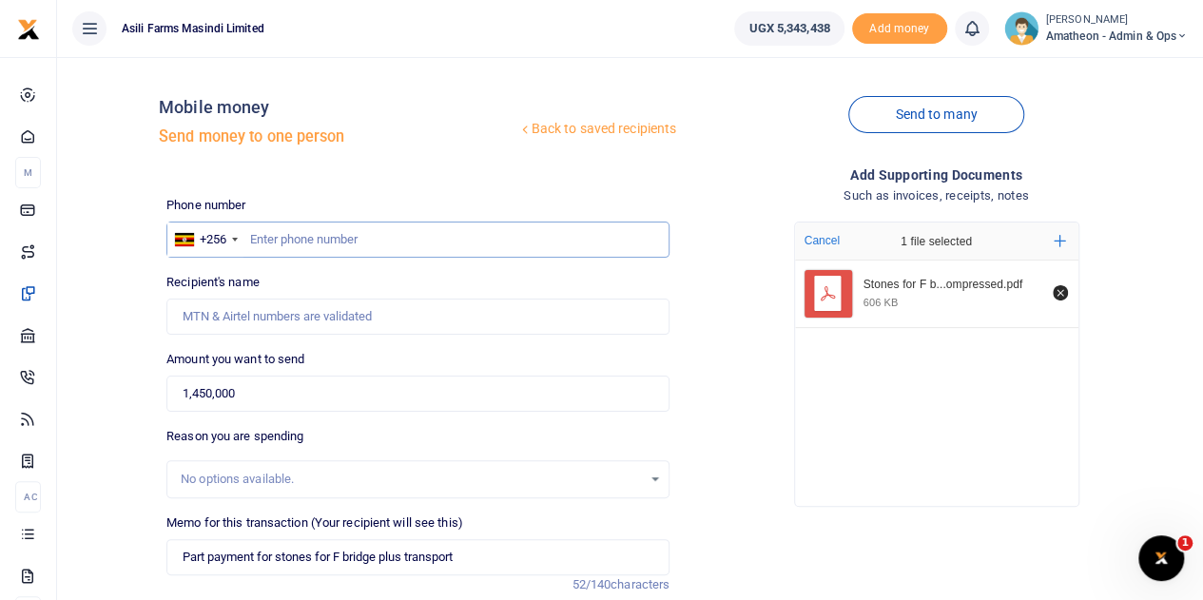
click at [302, 243] on input "text" at bounding box center [417, 240] width 503 height 36
paste input "0778351447"
type input "0778351447"
type input "[PERSON_NAME]"
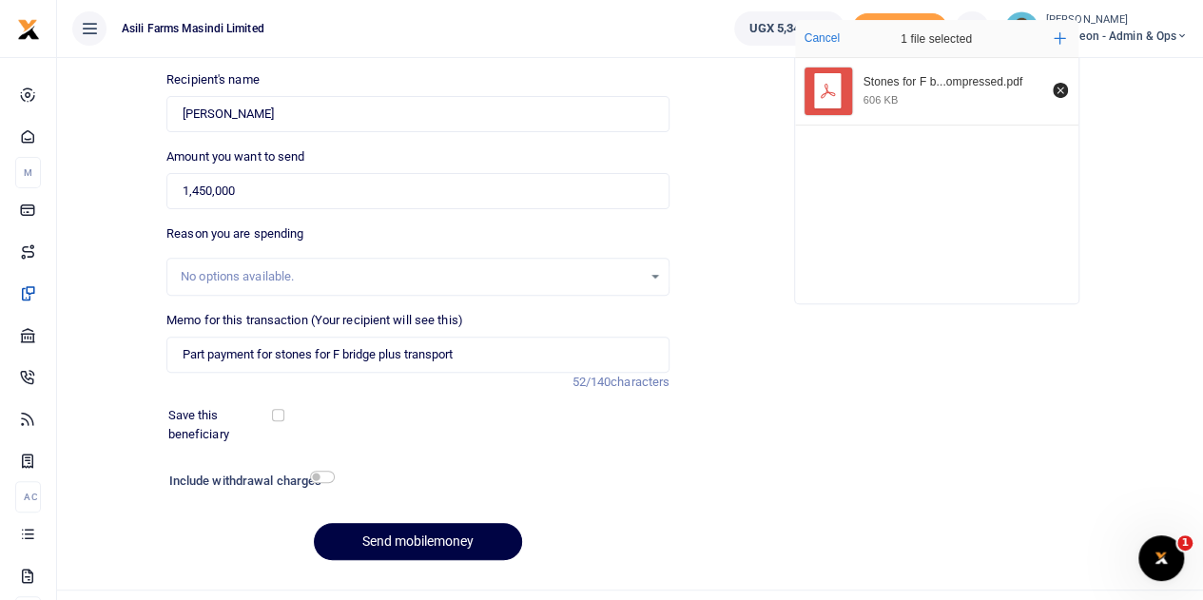
scroll to position [240, 0]
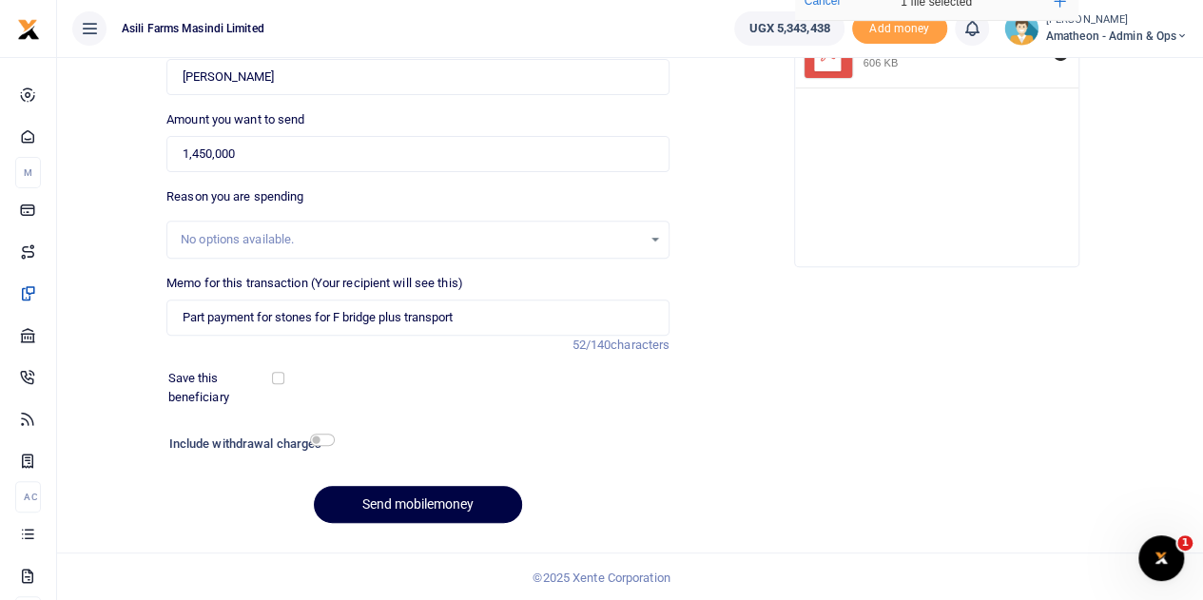
type input "0778351447"
click at [482, 324] on input "Part payment for stones for F bridge plus transport" at bounding box center [417, 318] width 503 height 36
type input "Part payment for stones for F bridge plus transport for five trips"
click at [458, 496] on button "Send mobilemoney" at bounding box center [418, 504] width 208 height 37
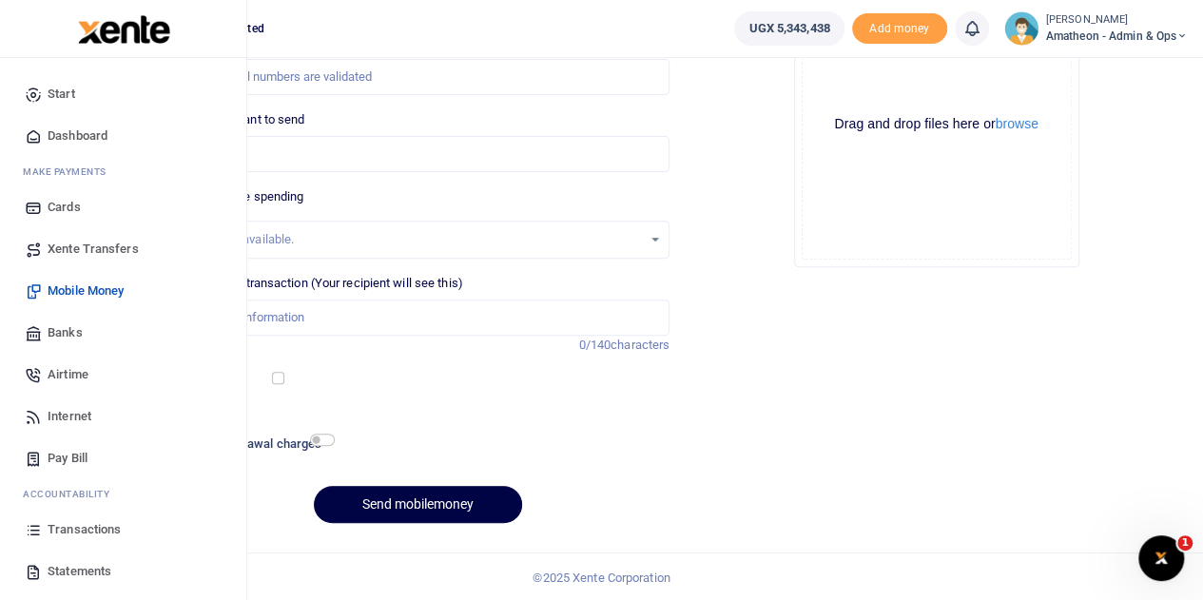
click at [65, 568] on span "Statements" at bounding box center [80, 571] width 64 height 19
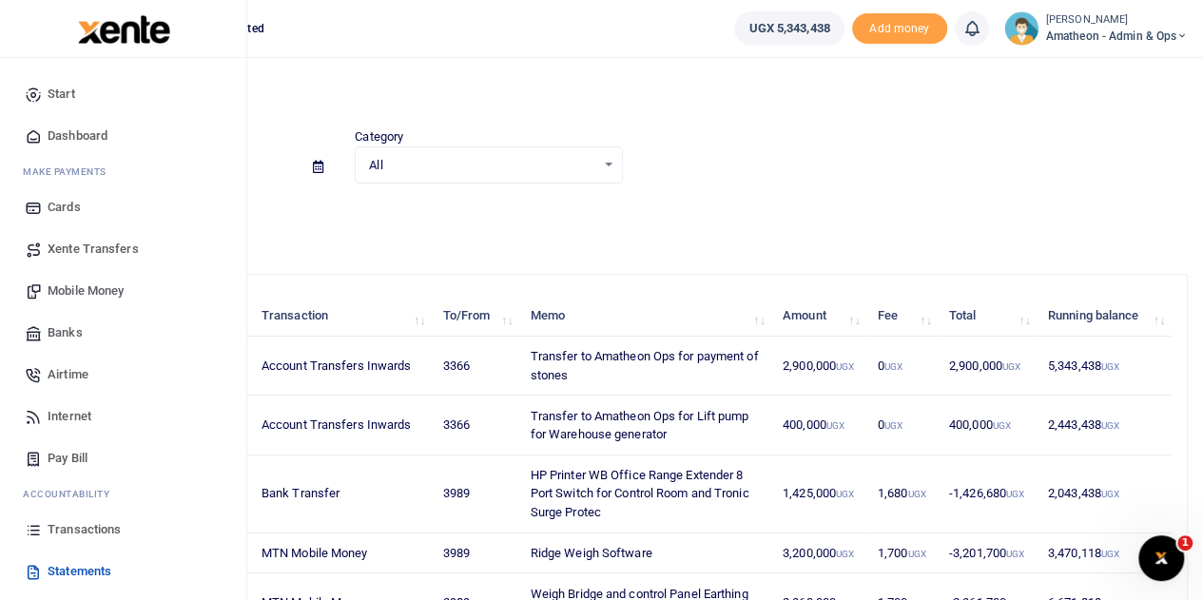
click at [61, 526] on span "Transactions" at bounding box center [84, 529] width 73 height 19
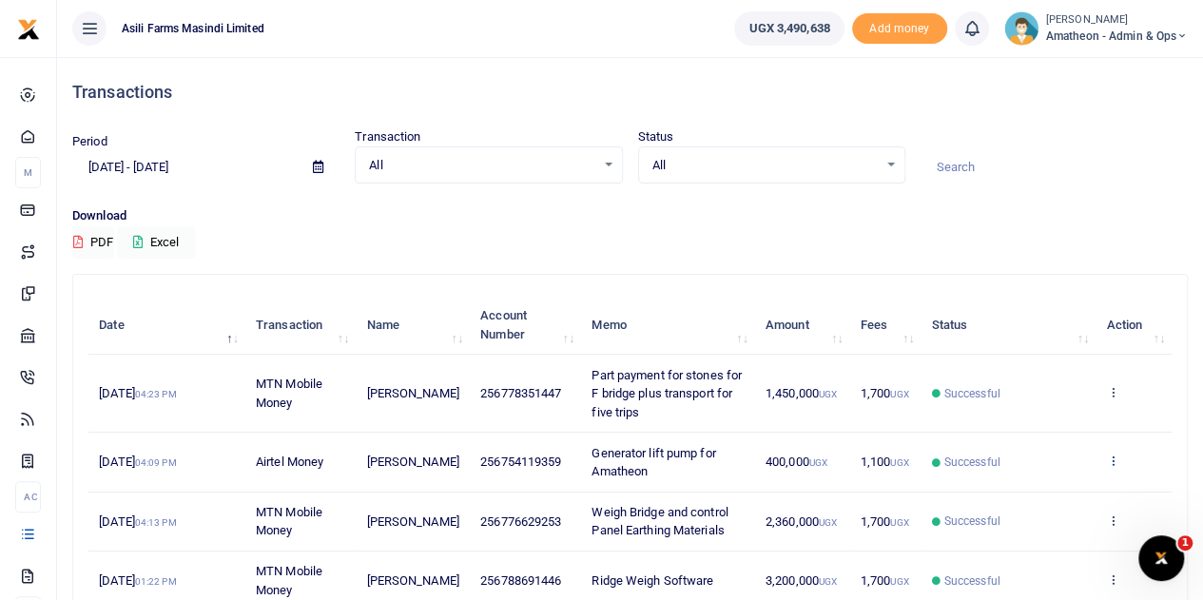
click at [1111, 456] on icon at bounding box center [1112, 460] width 12 height 13
click at [1041, 491] on link "View details" at bounding box center [1043, 492] width 150 height 27
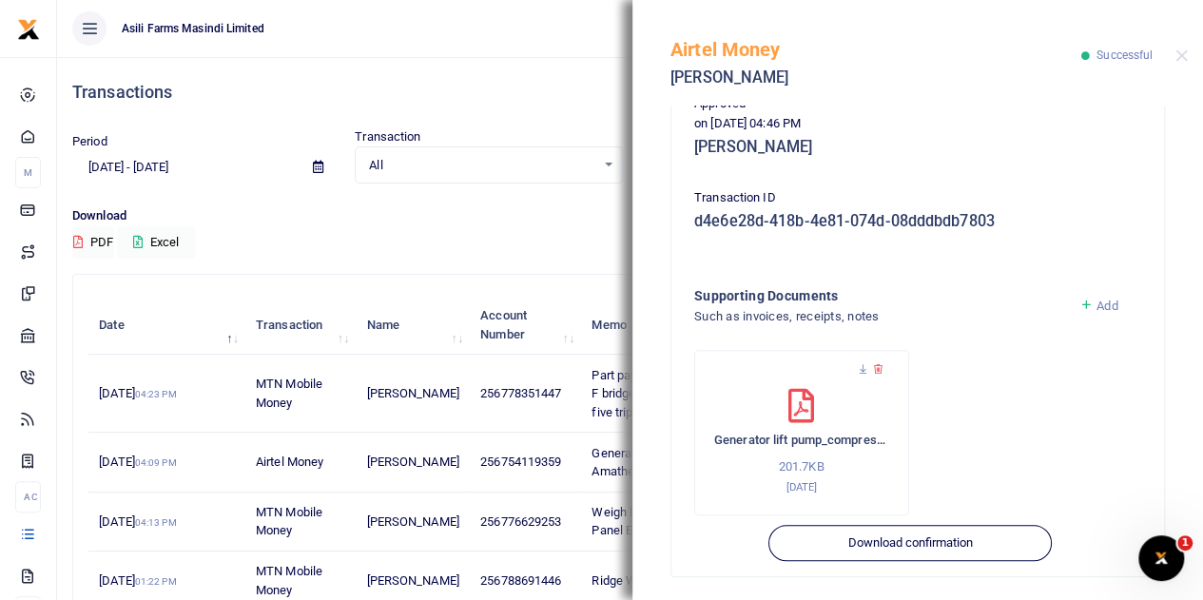
scroll to position [491, 0]
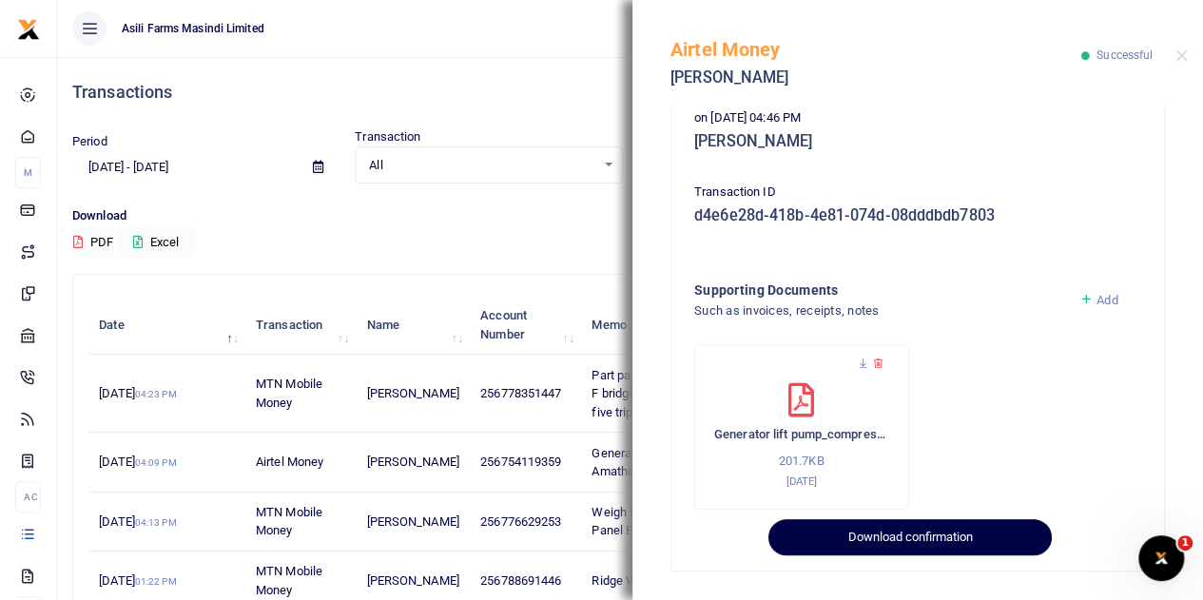
click at [903, 543] on button "Download confirmation" at bounding box center [910, 537] width 283 height 36
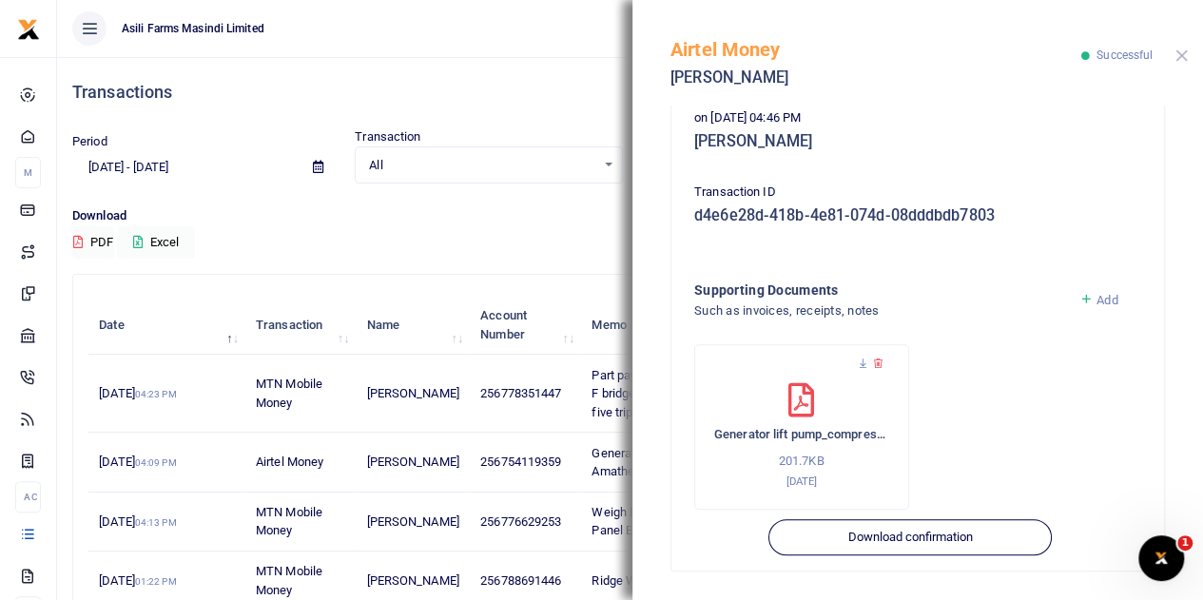
click at [1182, 55] on button "Close" at bounding box center [1182, 55] width 12 height 12
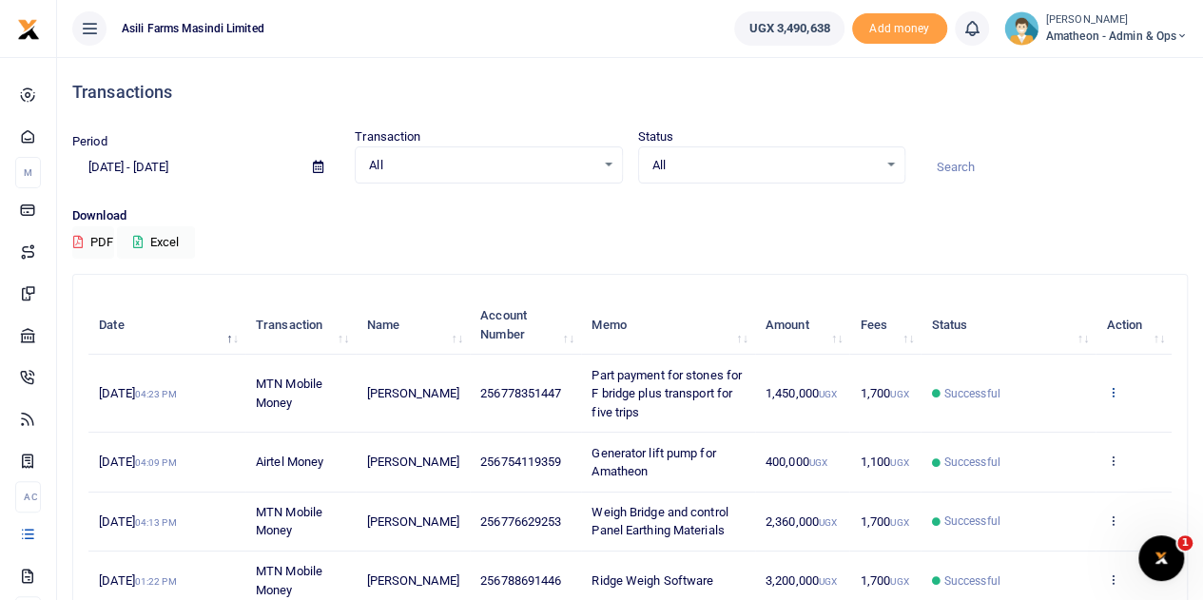
click at [1113, 391] on icon at bounding box center [1112, 391] width 12 height 13
click at [1035, 421] on link "View details" at bounding box center [1043, 424] width 150 height 27
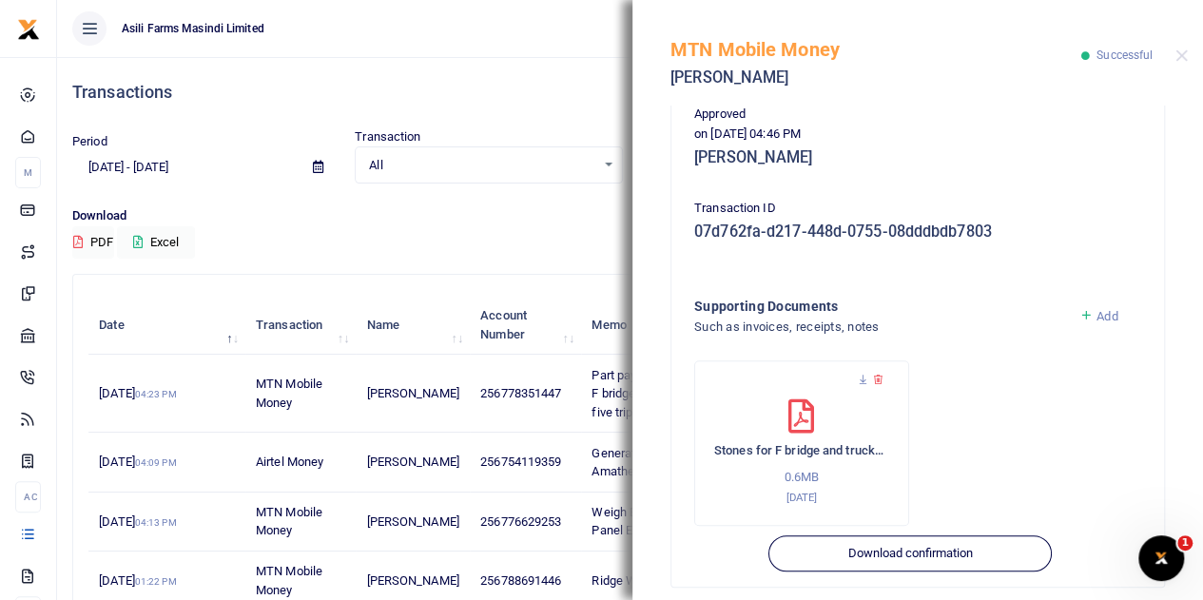
scroll to position [509, 0]
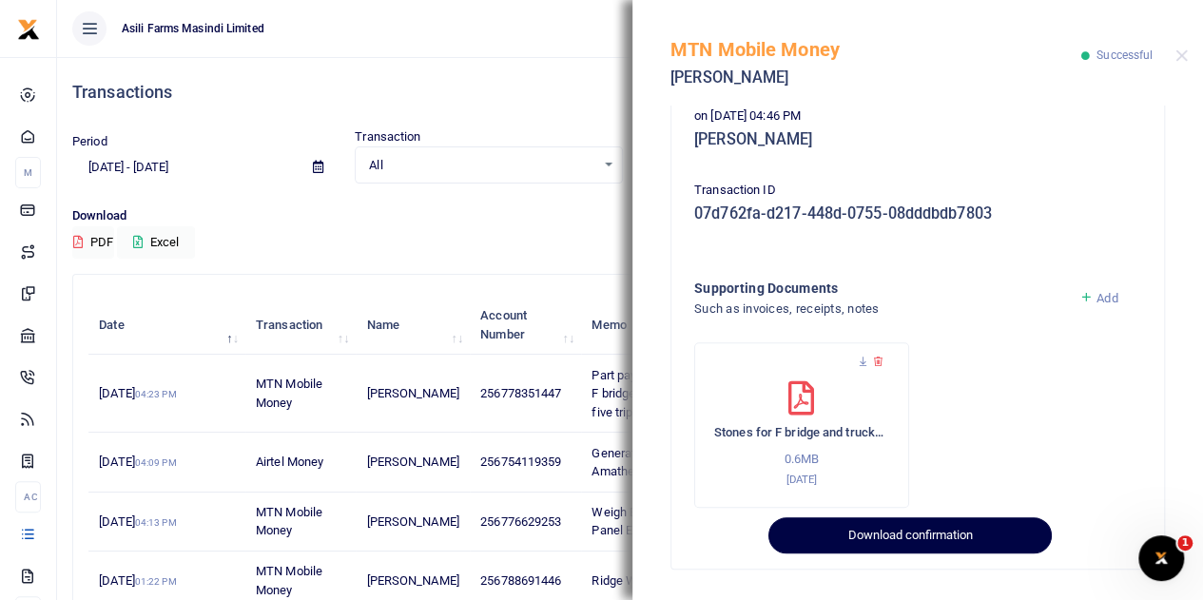
click at [906, 534] on button "Download confirmation" at bounding box center [910, 535] width 283 height 36
click at [904, 533] on button "Download confirmation" at bounding box center [910, 535] width 283 height 36
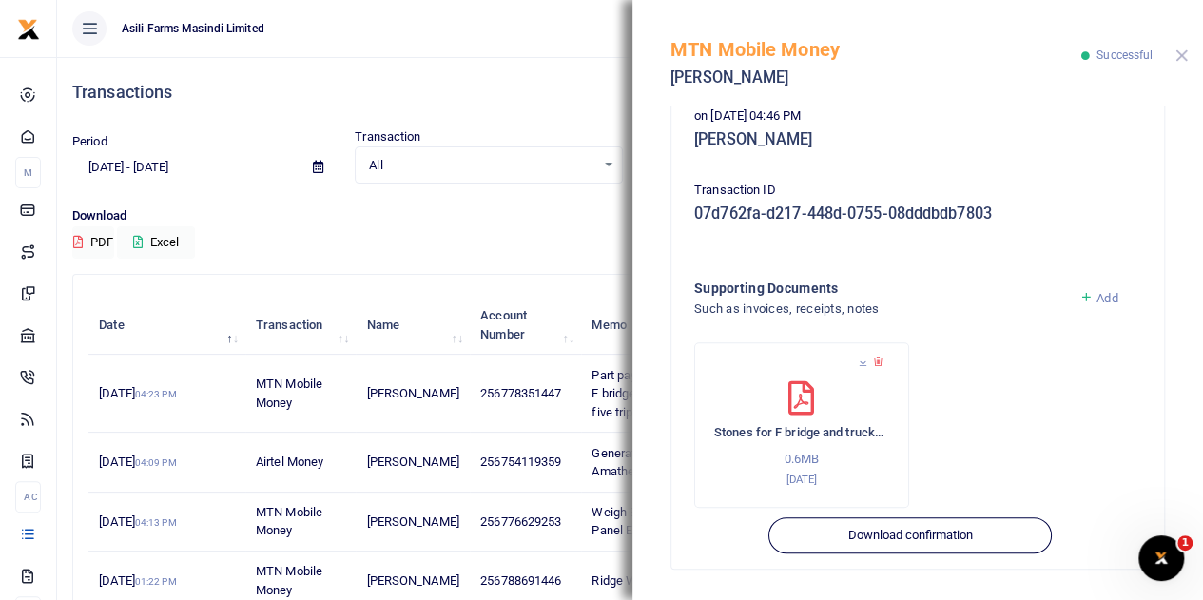
click at [1181, 55] on button "Close" at bounding box center [1182, 55] width 12 height 12
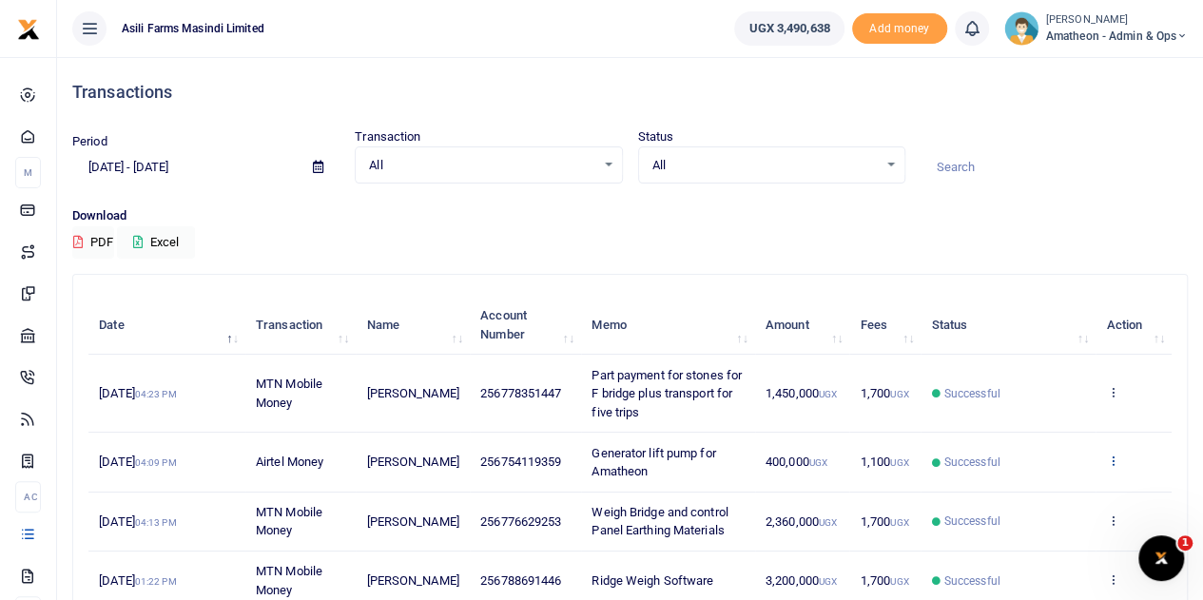
click at [1113, 460] on icon at bounding box center [1112, 460] width 12 height 13
click at [1047, 492] on link "View details" at bounding box center [1043, 492] width 150 height 27
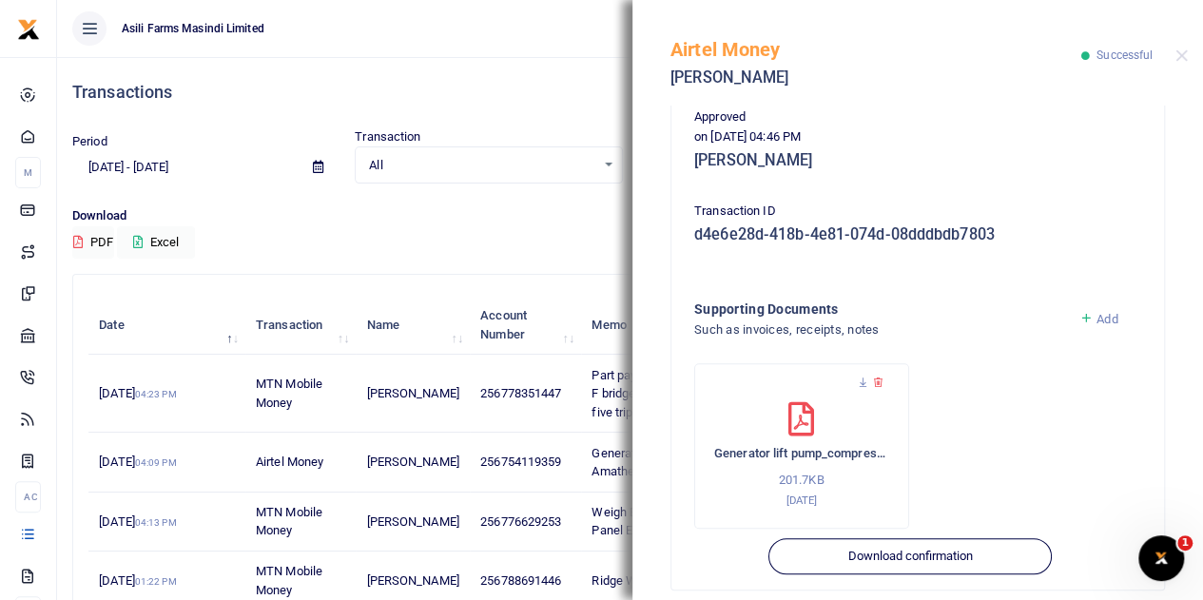
scroll to position [476, 0]
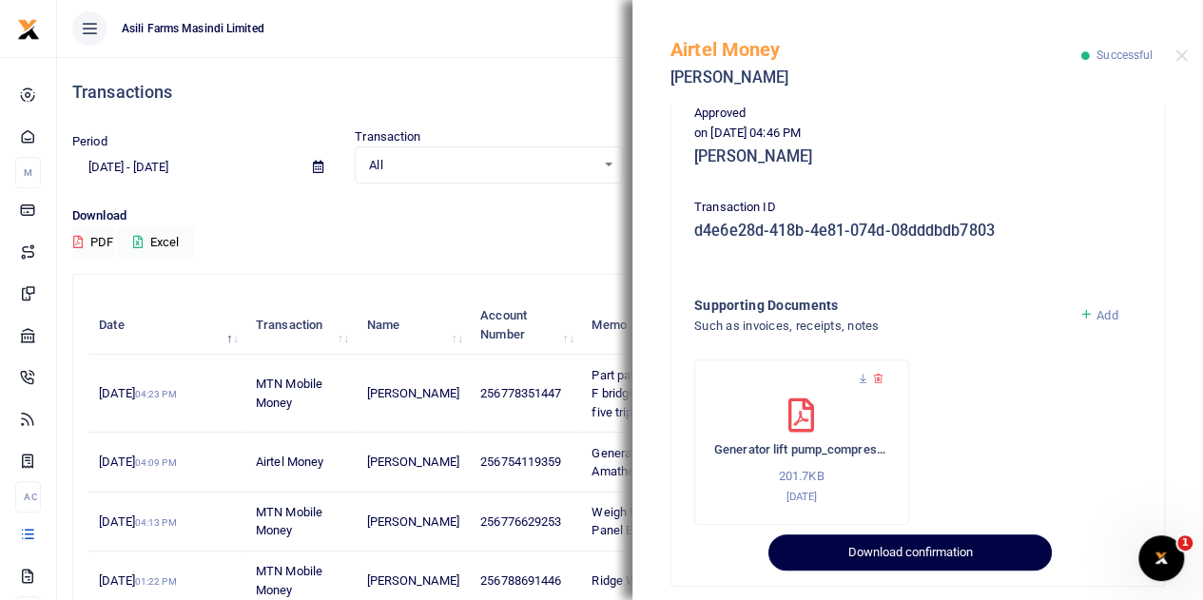
click at [914, 555] on button "Download confirmation" at bounding box center [910, 553] width 283 height 36
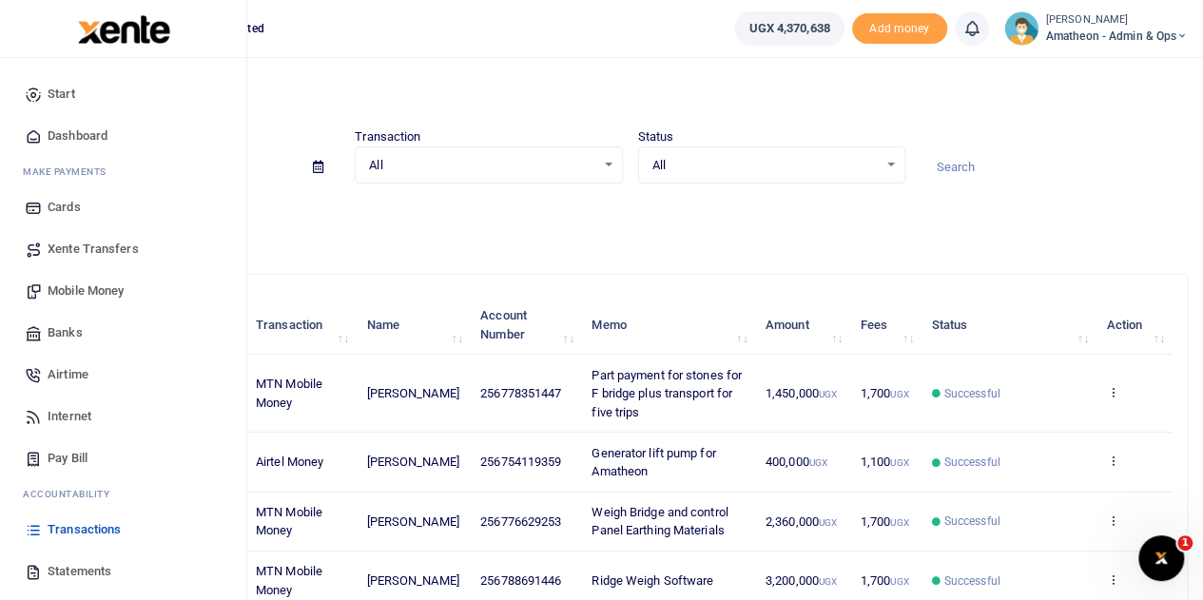
click at [65, 568] on span "Statements" at bounding box center [80, 571] width 64 height 19
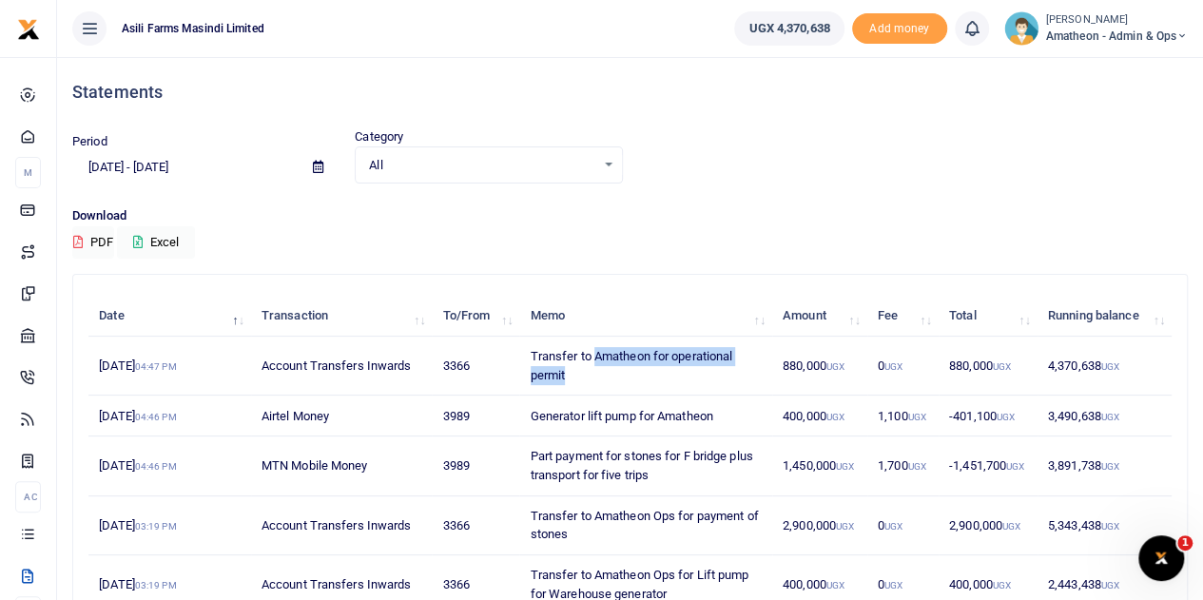
drag, startPoint x: 593, startPoint y: 355, endPoint x: 647, endPoint y: 378, distance: 58.8
click at [647, 378] on td "Transfer to Amatheon for operational permit" at bounding box center [645, 366] width 252 height 59
copy td "Amatheon for operational permit"
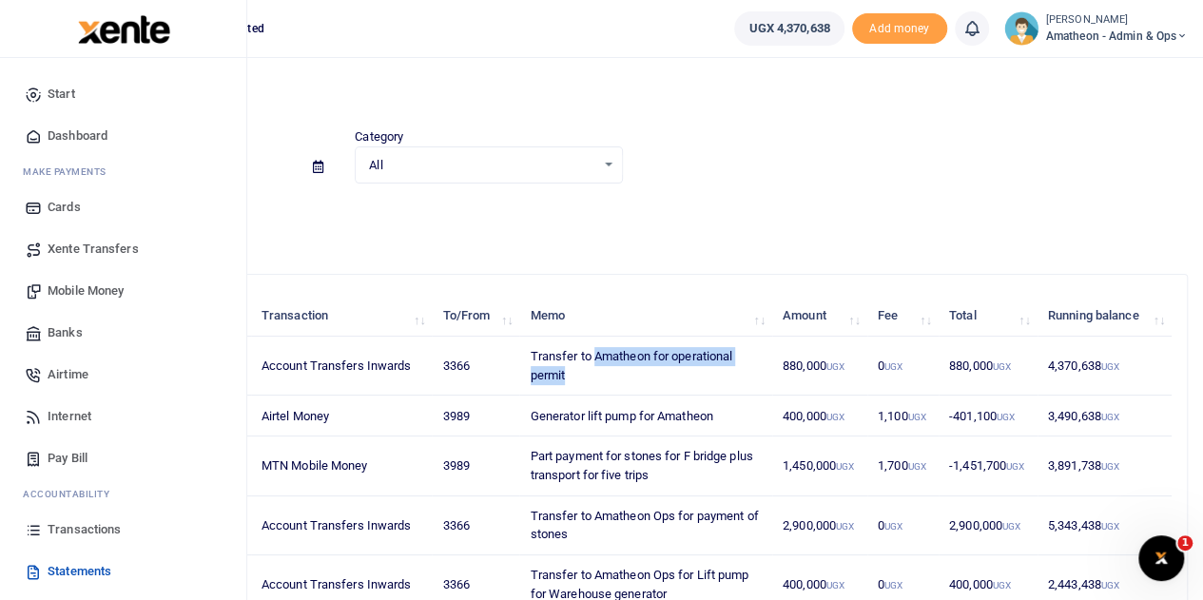
click at [68, 288] on span "Mobile Money" at bounding box center [86, 291] width 76 height 19
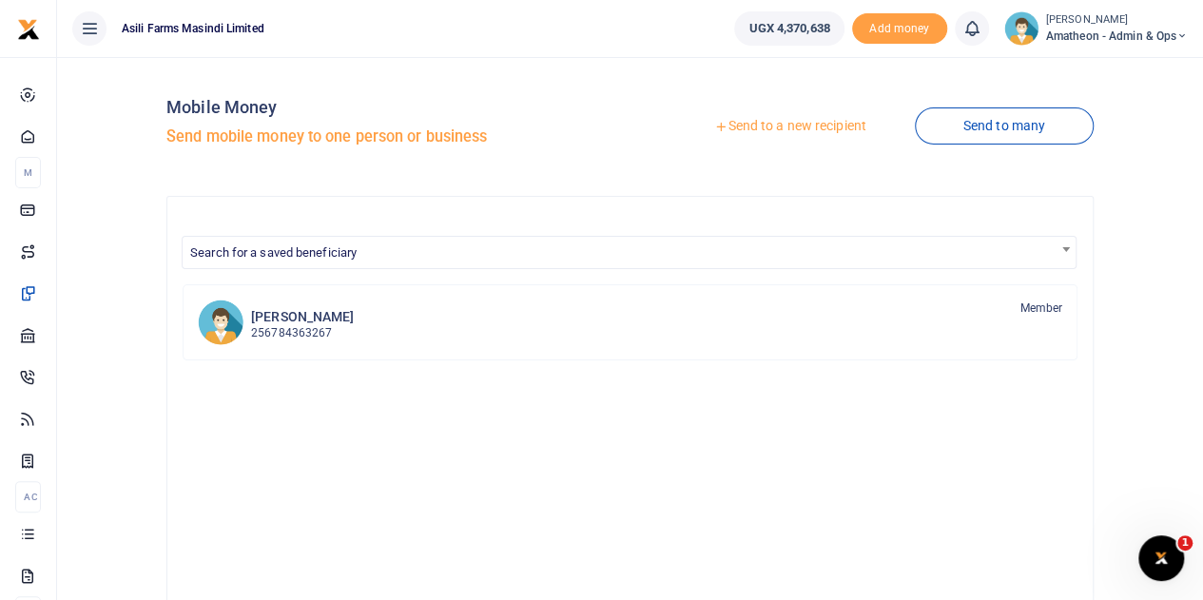
click at [806, 127] on link "Send to a new recipient" at bounding box center [790, 126] width 248 height 34
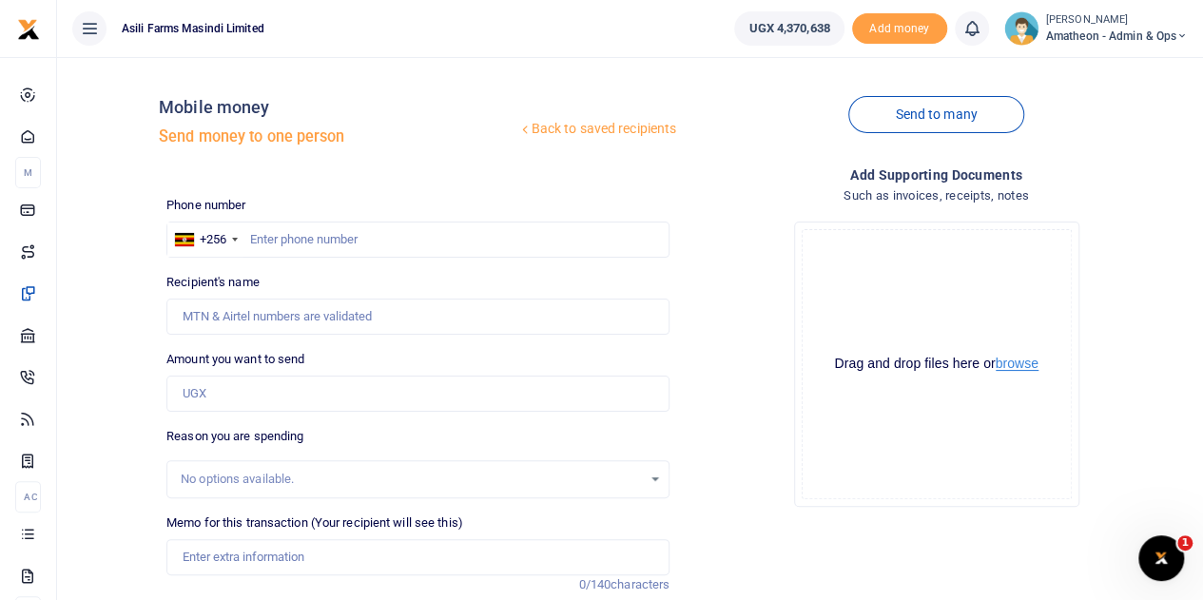
click at [1018, 367] on button "browse" at bounding box center [1017, 364] width 43 height 14
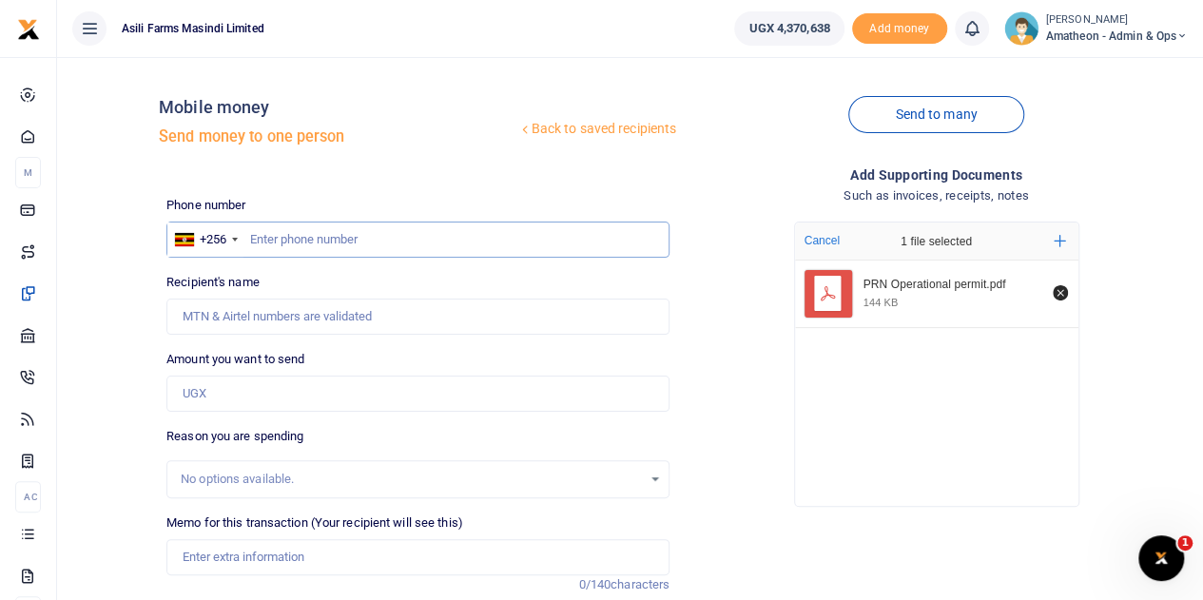
click at [360, 247] on input "text" at bounding box center [417, 240] width 503 height 36
type input "705504036"
click at [250, 395] on input "Amount you want to send" at bounding box center [417, 394] width 503 height 36
type input "[PERSON_NAME]"
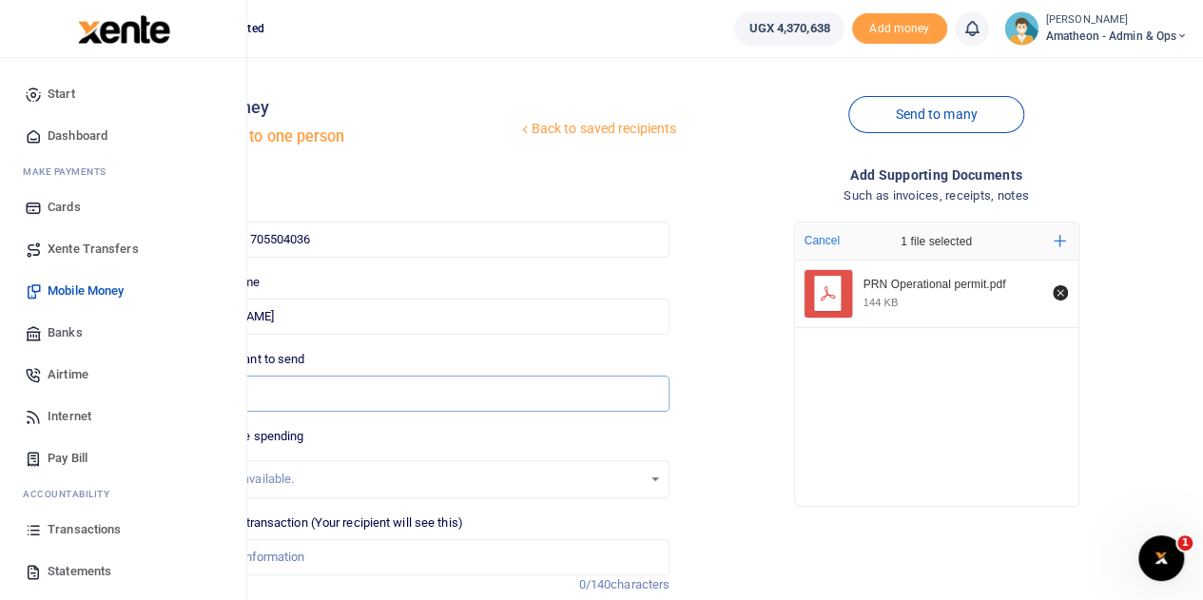
type input "880,000"
click at [52, 567] on span "Statements" at bounding box center [80, 571] width 64 height 19
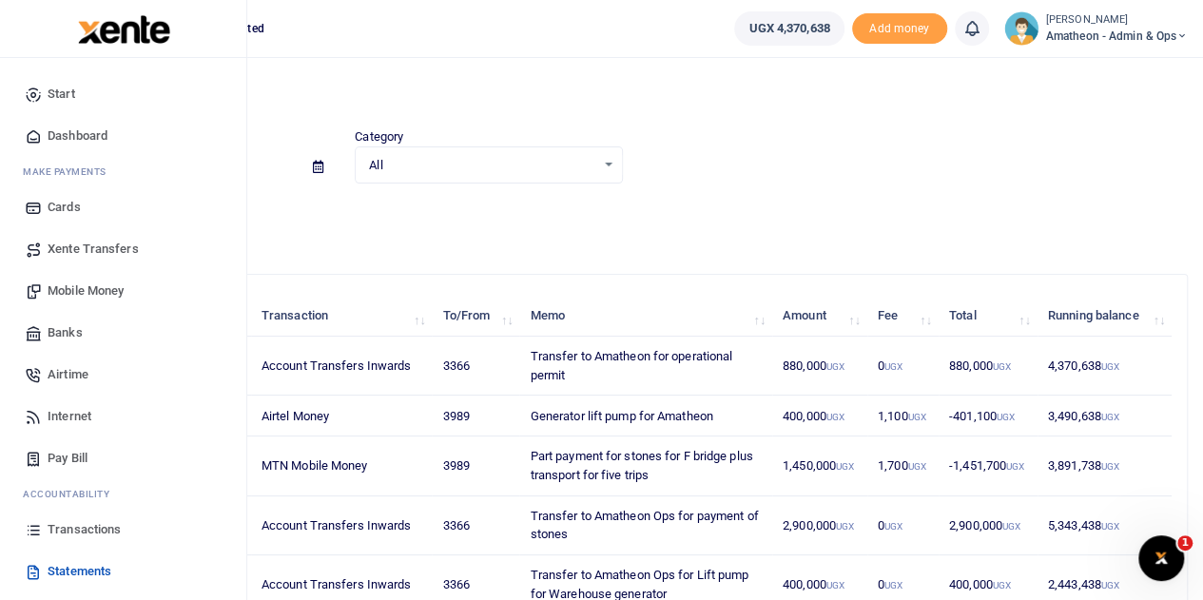
click at [64, 288] on span "Mobile Money" at bounding box center [86, 291] width 76 height 19
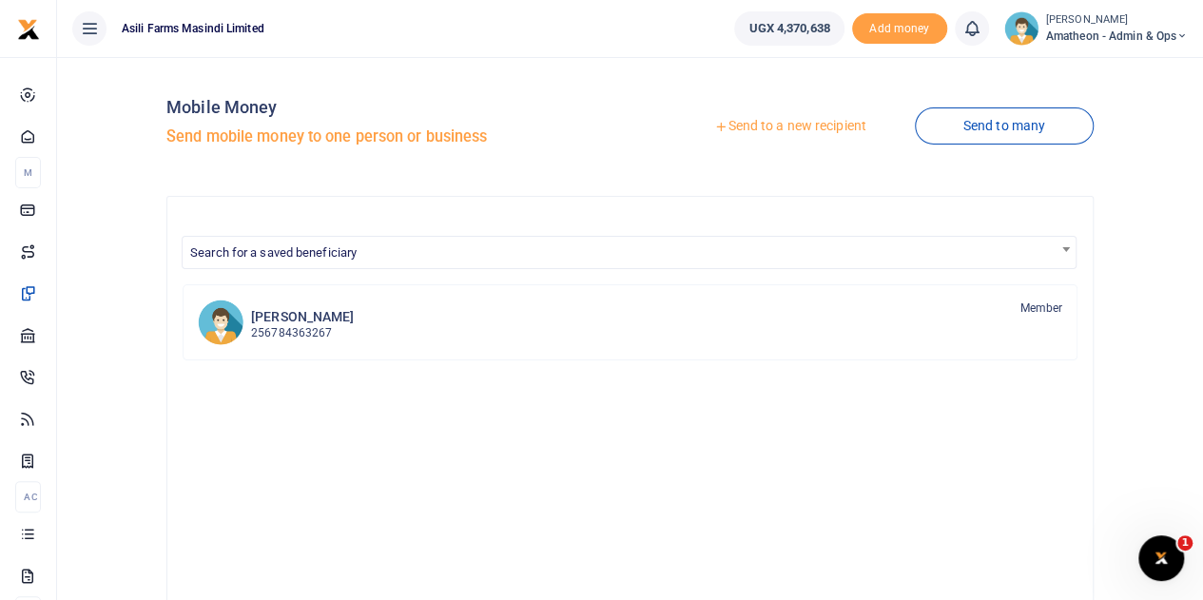
click at [789, 125] on div at bounding box center [601, 300] width 1203 height 600
click at [776, 123] on link "Send to a new recipient" at bounding box center [790, 126] width 248 height 34
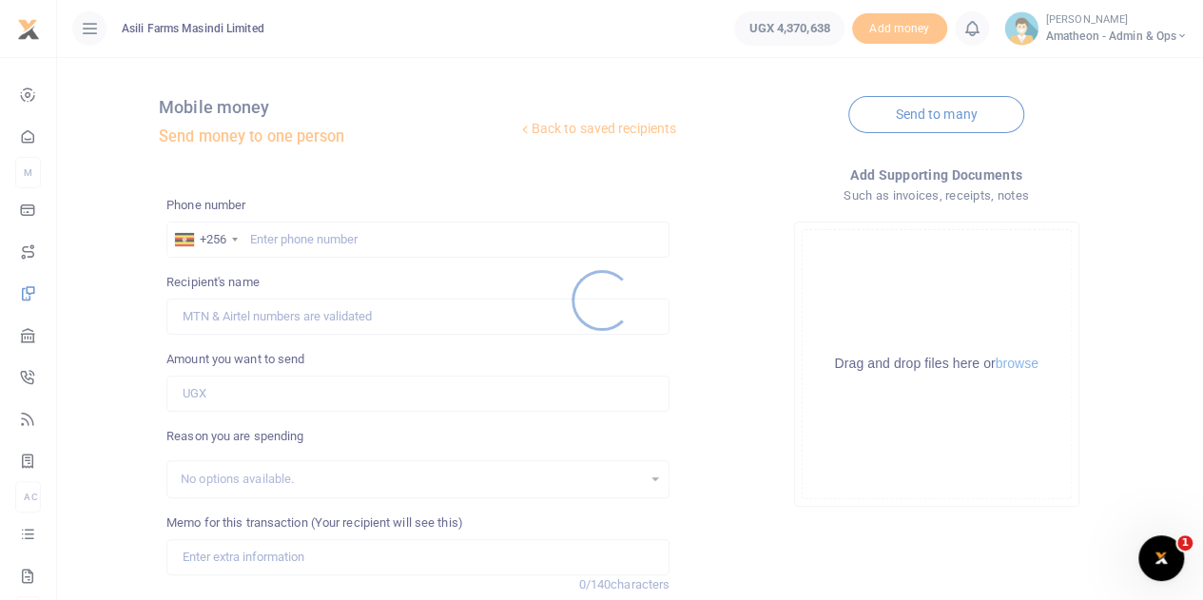
click at [1014, 363] on div at bounding box center [601, 300] width 1203 height 600
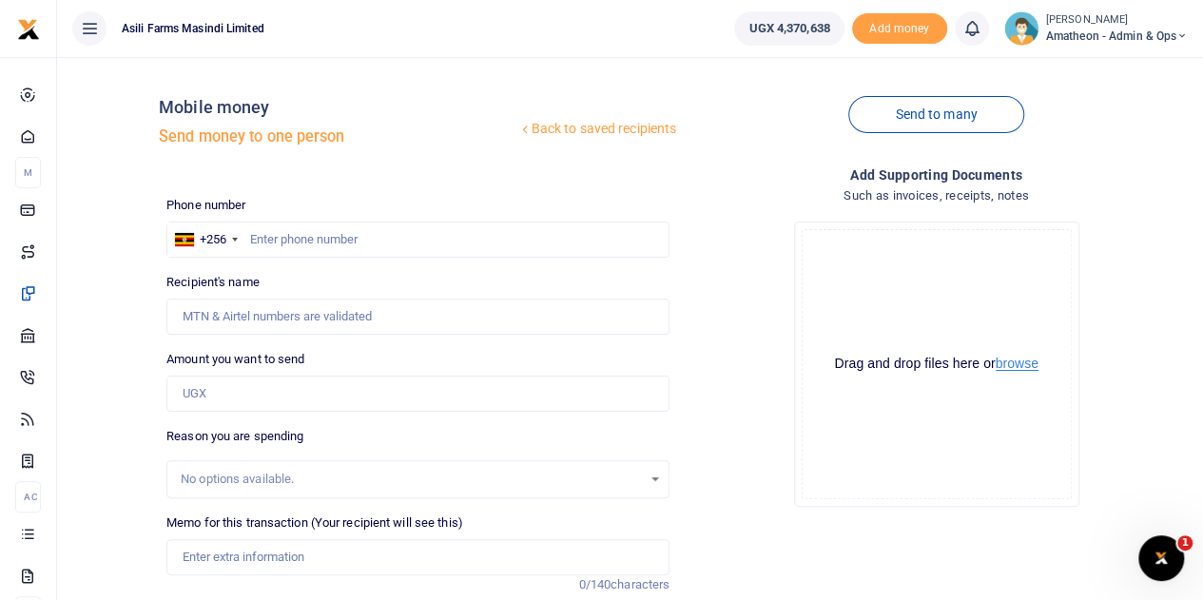
click at [1016, 362] on button "browse" at bounding box center [1017, 364] width 43 height 14
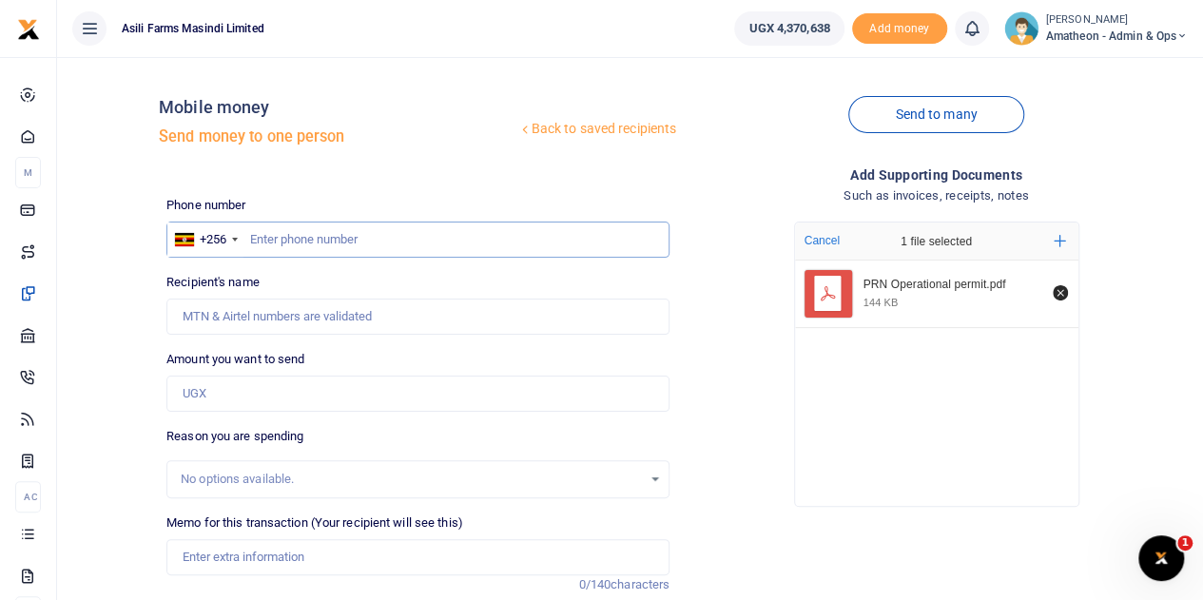
click at [367, 242] on input "text" at bounding box center [417, 240] width 503 height 36
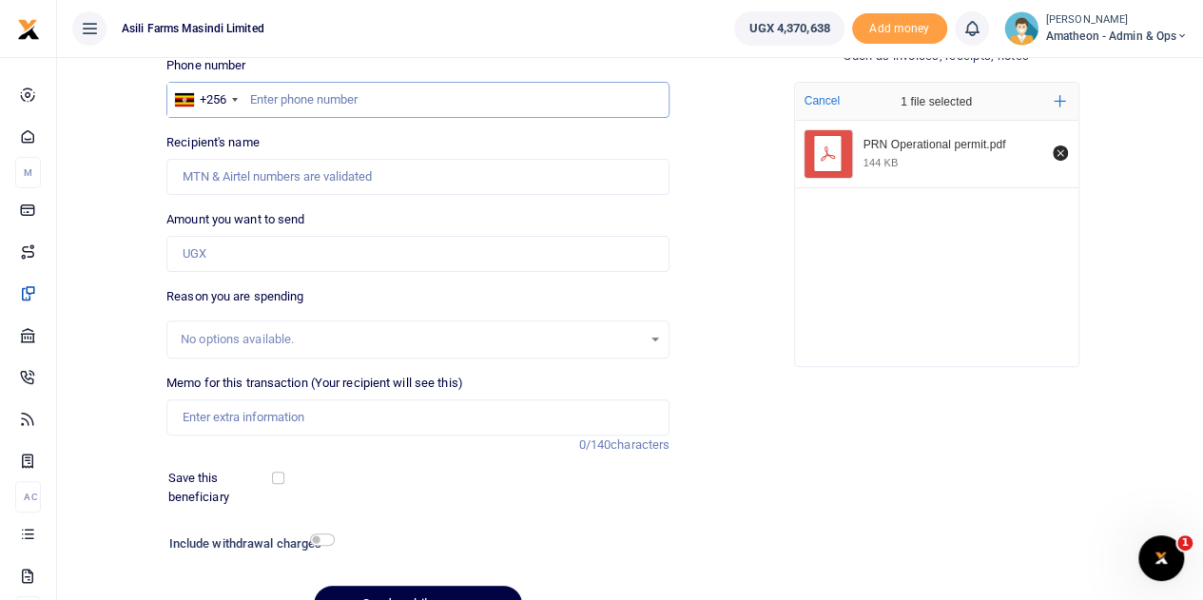
scroll to position [240, 0]
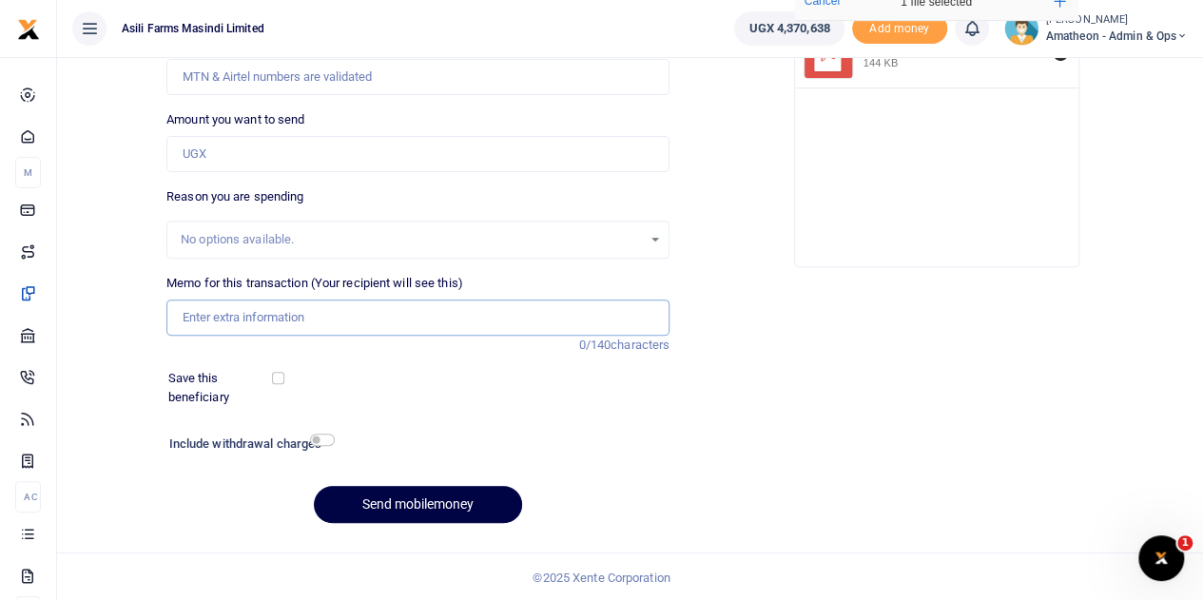
click at [246, 316] on input "Memo for this transaction (Your recipient will see this)" at bounding box center [417, 318] width 503 height 36
paste input "Amatheon for operational permit"
type input "Amatheon for operational permit"
click at [234, 153] on input "Amount you want to send" at bounding box center [417, 154] width 503 height 36
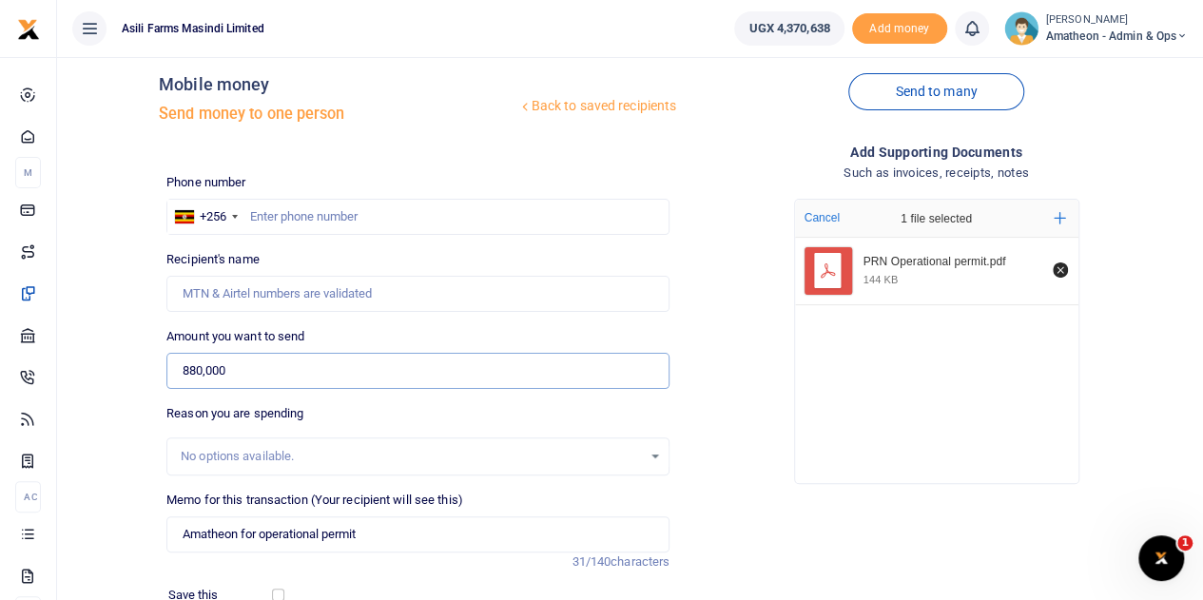
scroll to position [0, 0]
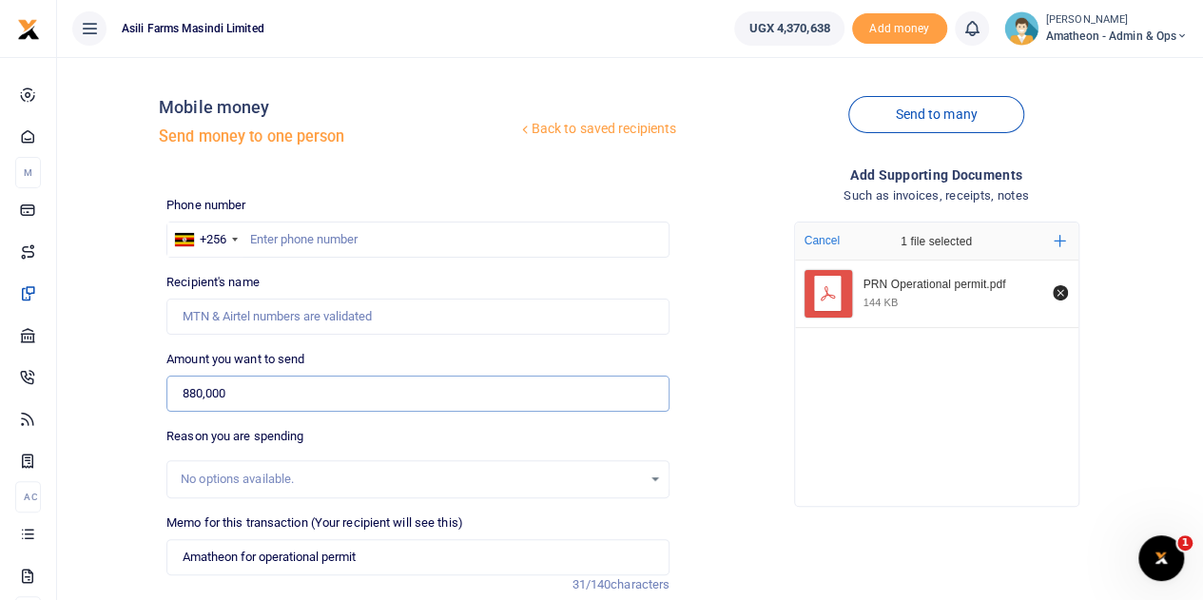
type input "880,000"
click at [335, 243] on input "text" at bounding box center [417, 240] width 503 height 36
type input "705504036"
click at [750, 368] on div "Drop your files here Cancel 1 file selected Add more PRN Operational permit.pdf…" at bounding box center [936, 364] width 503 height 316
type input "[PERSON_NAME]"
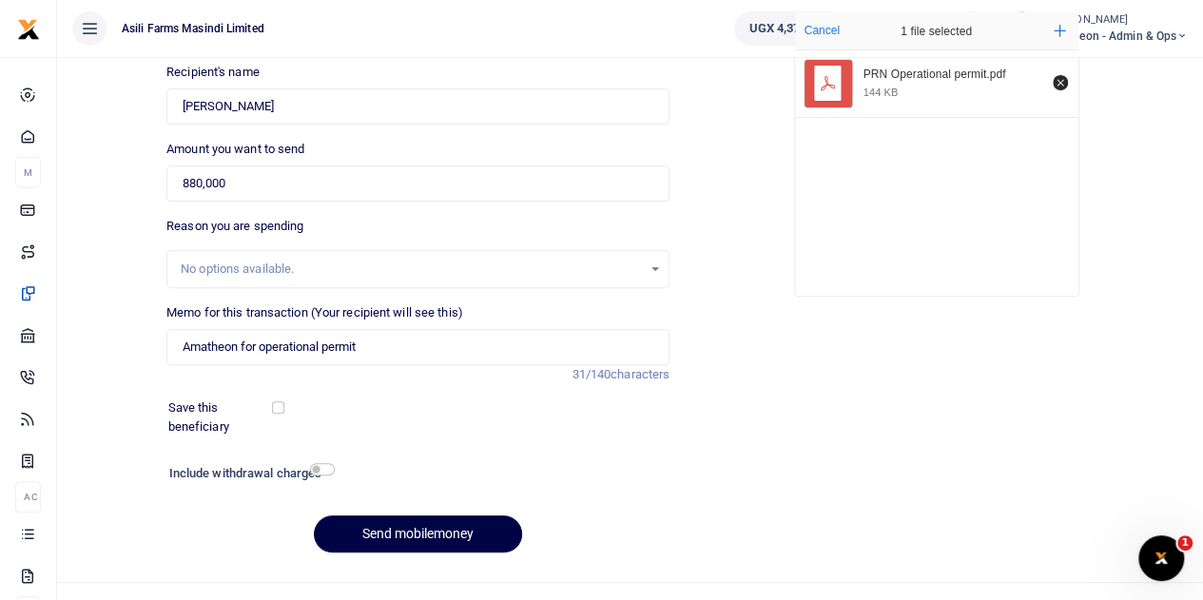
scroll to position [240, 0]
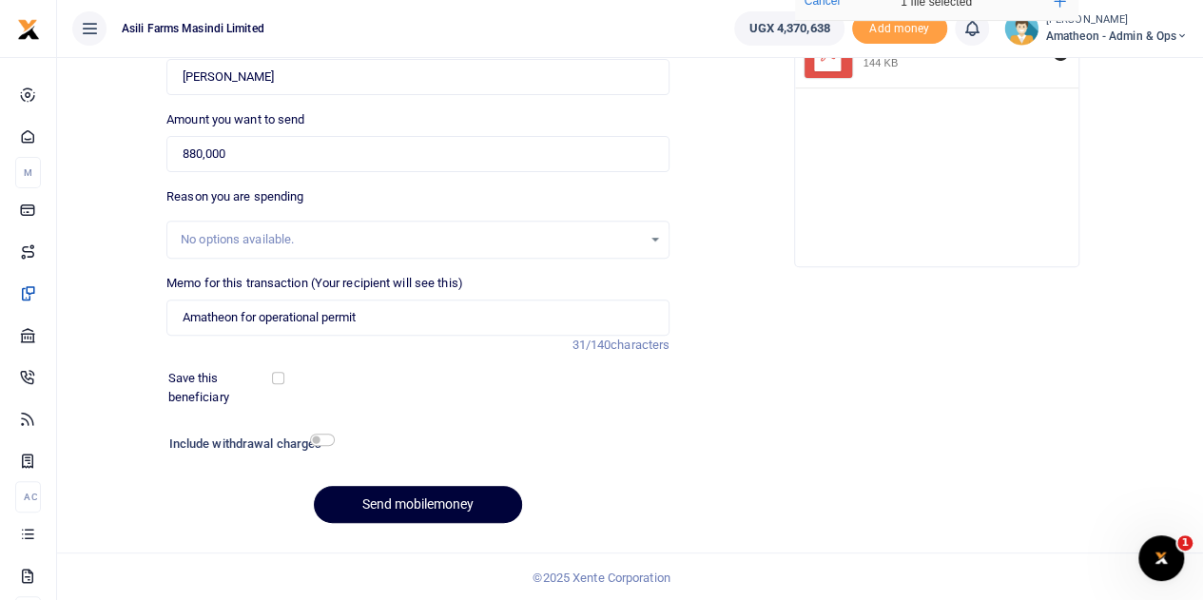
click at [408, 501] on button "Send mobilemoney" at bounding box center [418, 504] width 208 height 37
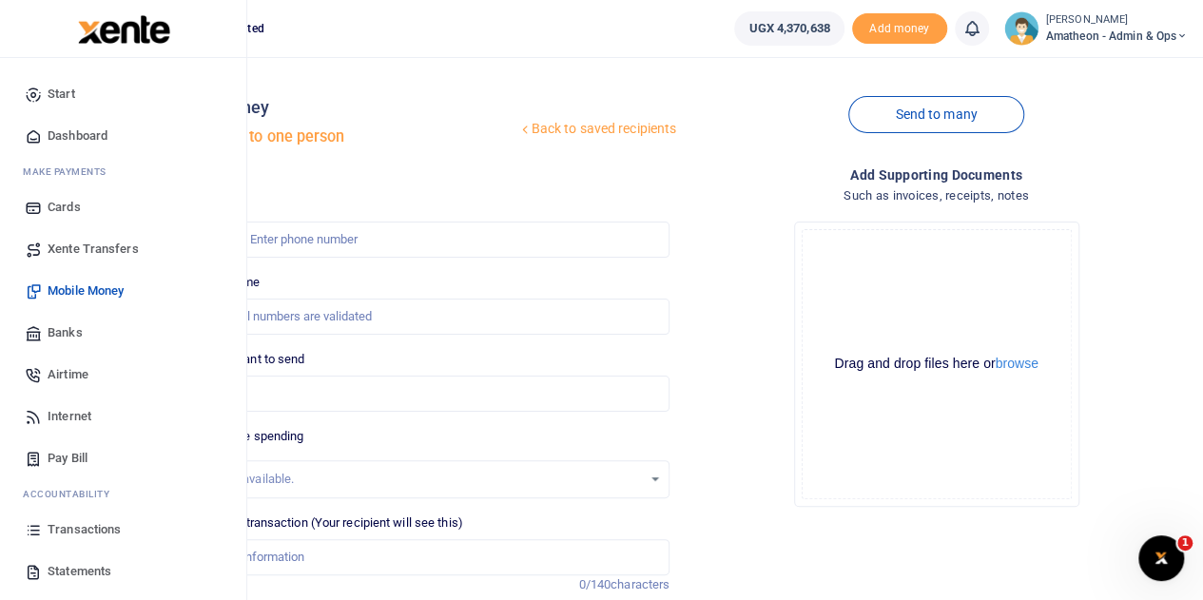
click at [84, 530] on span "Transactions" at bounding box center [84, 529] width 73 height 19
